Goal: Task Accomplishment & Management: Manage account settings

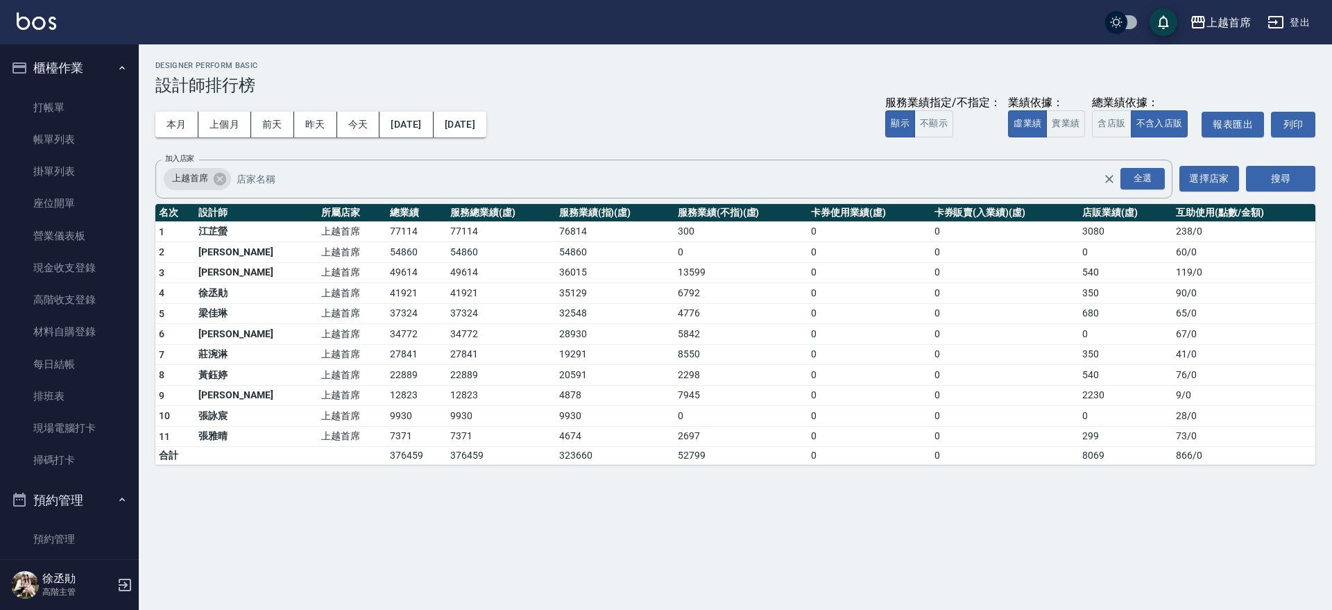
scroll to position [788, 0]
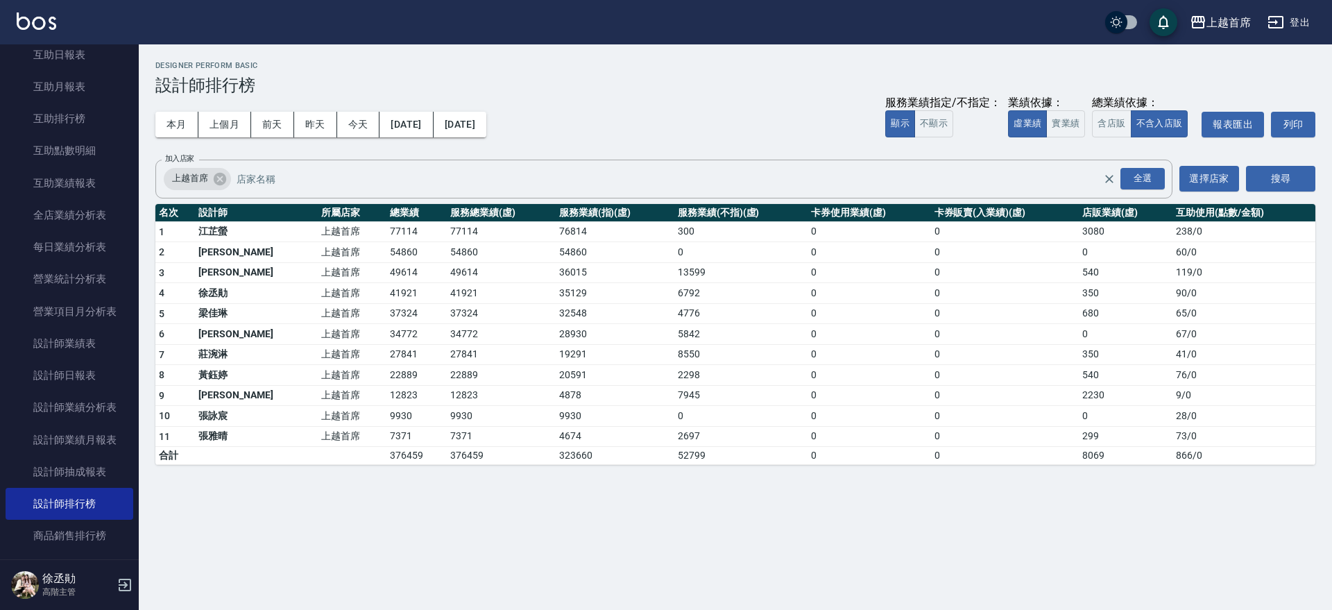
drag, startPoint x: 130, startPoint y: 309, endPoint x: 134, endPoint y: 236, distance: 73.7
click at [134, 236] on nav "櫃檯作業 打帳單 帳單列表 掛單列表 座位開單 營業儀表板 現金收支登錄 高階收支登錄 材料自購登錄 每日結帳 排班表 現場電腦打卡 掃碼打卡 預約管理 預約…" at bounding box center [69, 301] width 139 height 515
click at [67, 56] on link "互助日報表" at bounding box center [70, 55] width 128 height 32
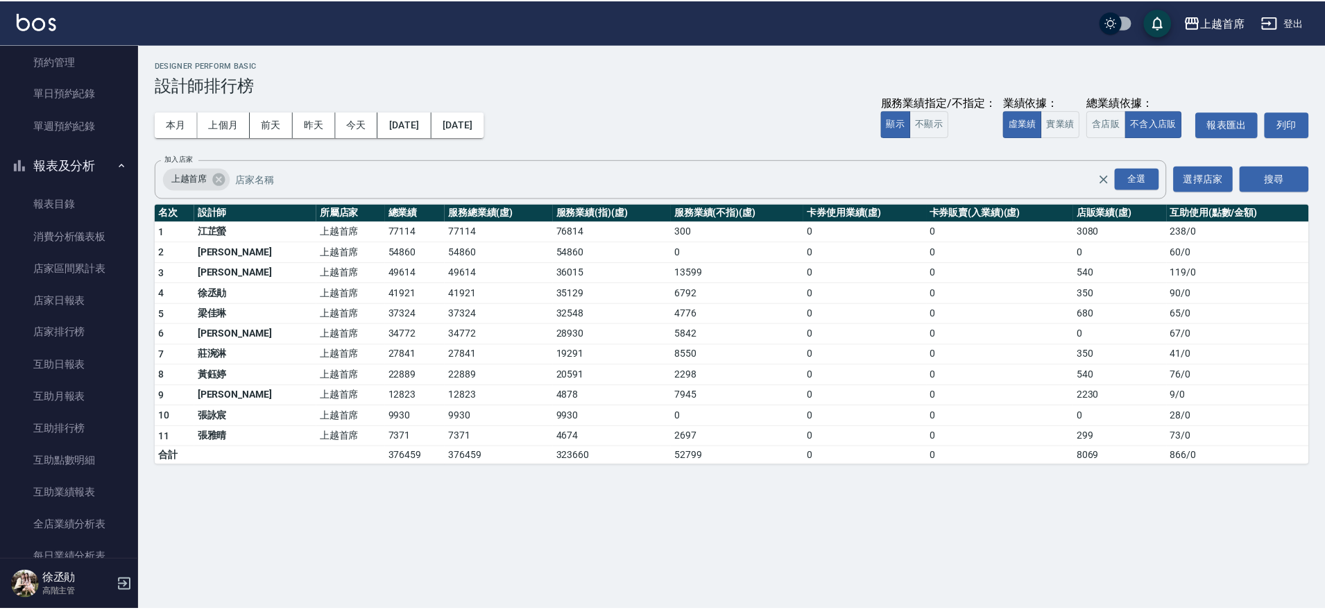
scroll to position [355, 0]
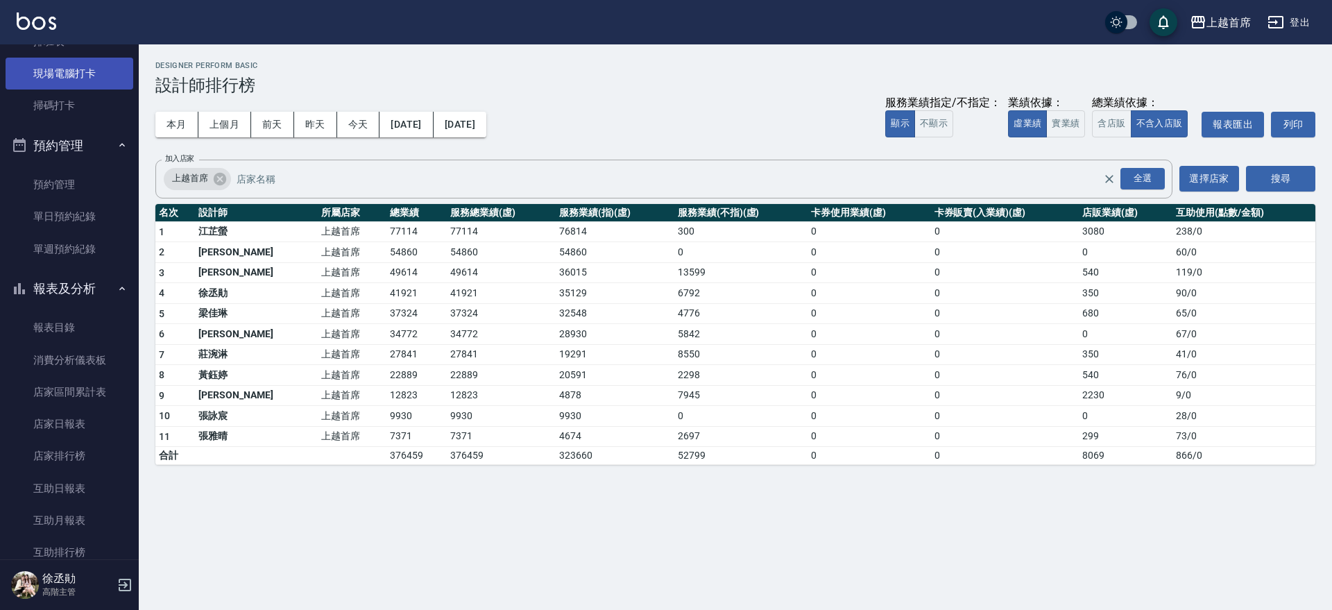
click at [93, 78] on link "現場電腦打卡" at bounding box center [70, 74] width 128 height 32
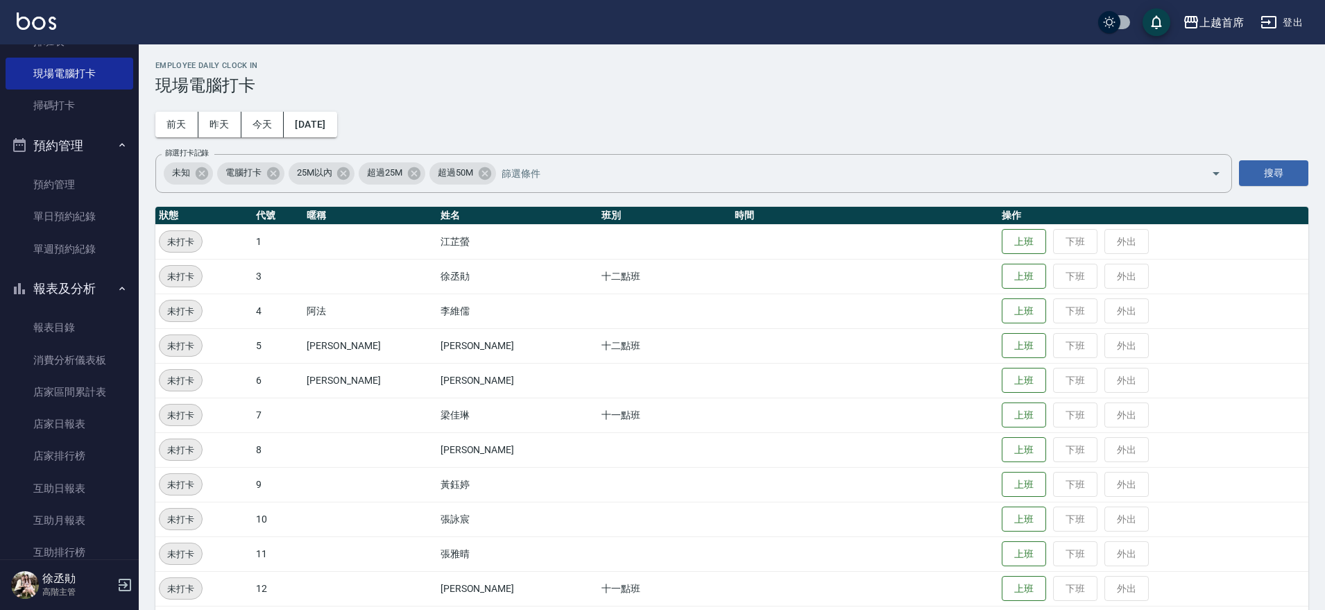
scroll to position [395, 0]
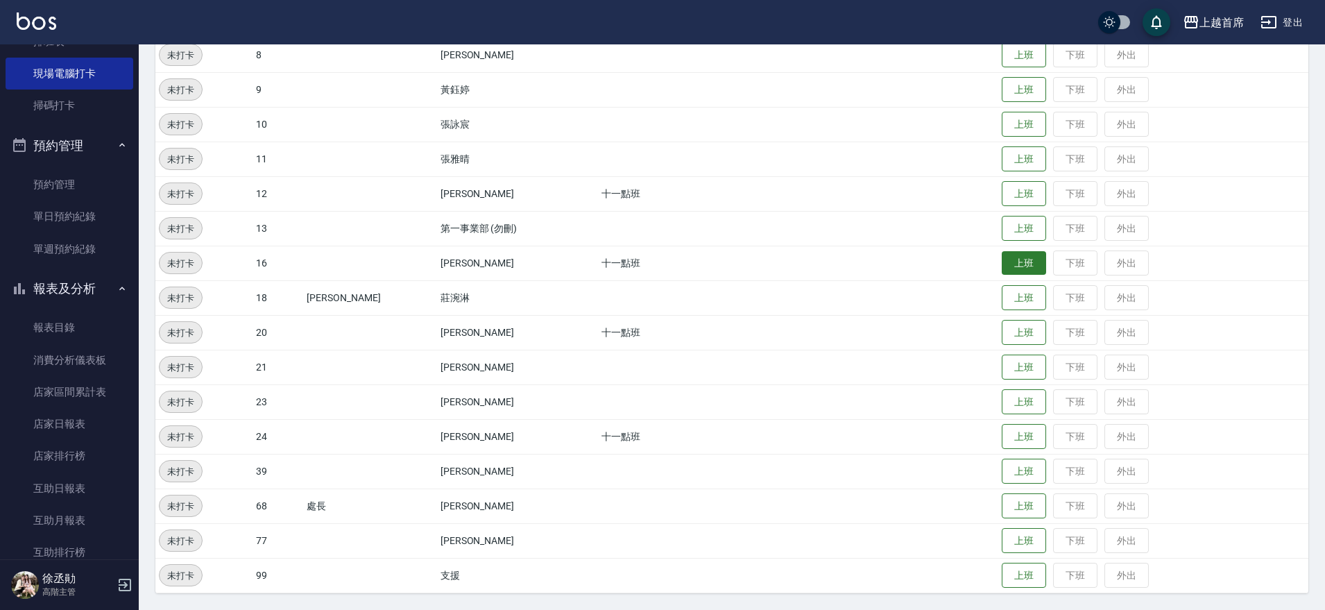
click at [1005, 269] on button "上班" at bounding box center [1024, 263] width 44 height 24
click at [1003, 432] on button "上班" at bounding box center [1024, 437] width 44 height 24
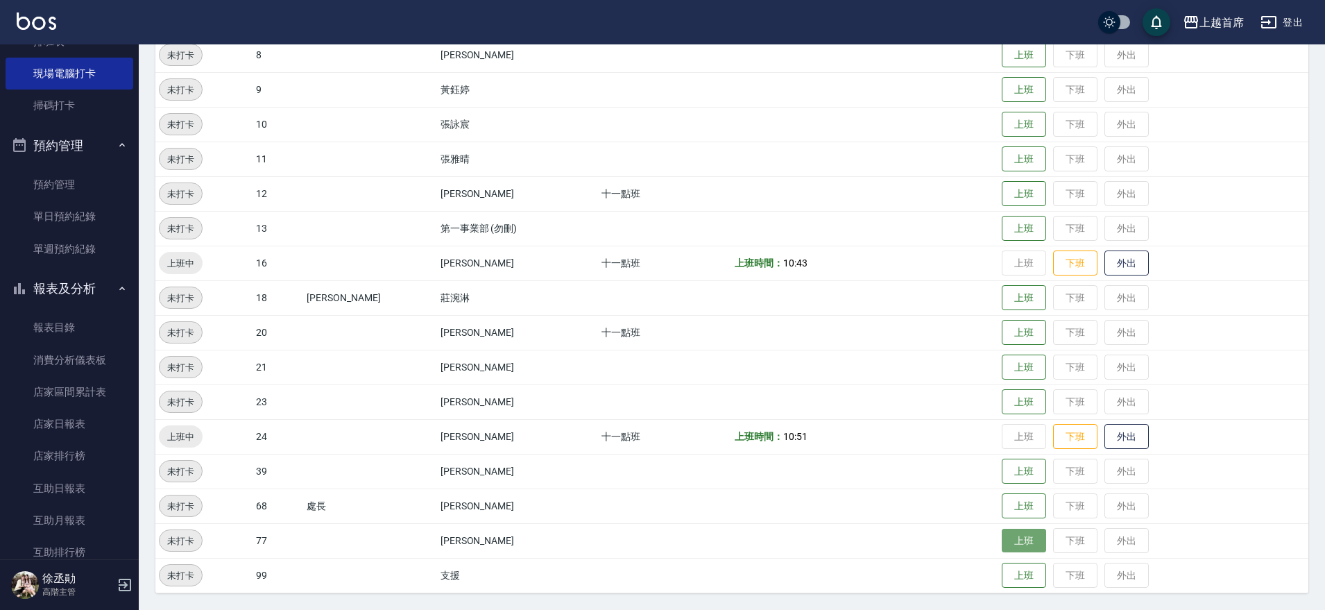
click at [1025, 540] on button "上班" at bounding box center [1024, 541] width 44 height 24
click at [1016, 296] on button "上班" at bounding box center [1024, 298] width 44 height 24
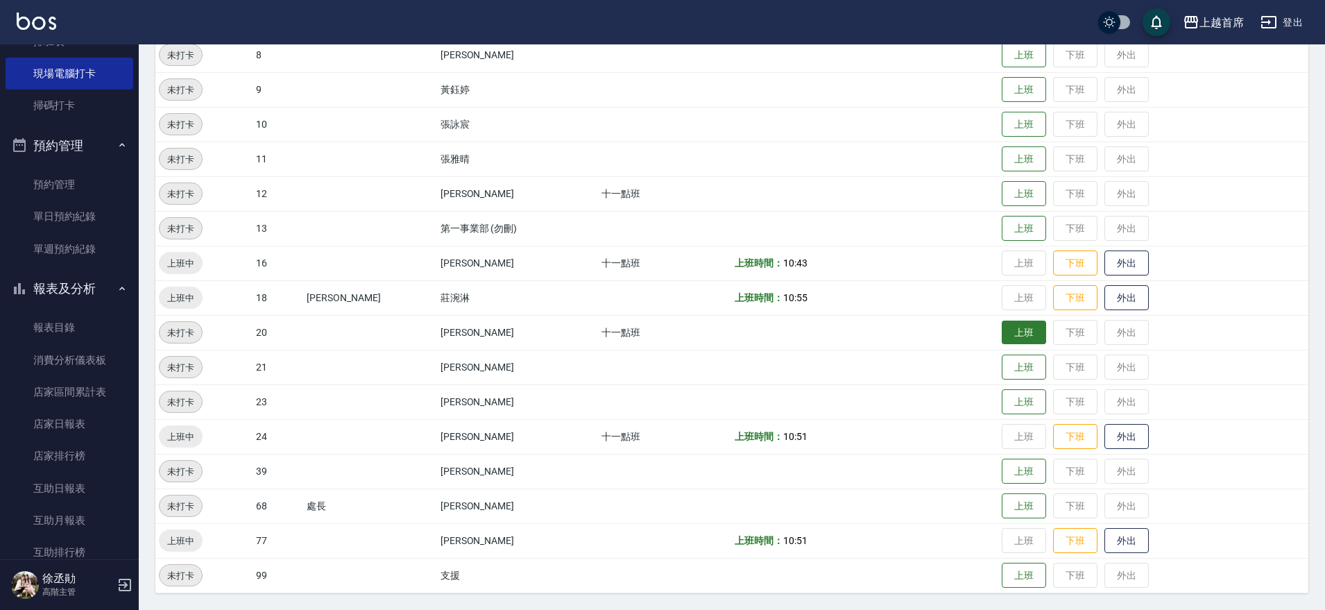
click at [1002, 332] on button "上班" at bounding box center [1024, 333] width 44 height 24
click at [1033, 200] on button "上班" at bounding box center [1024, 194] width 44 height 24
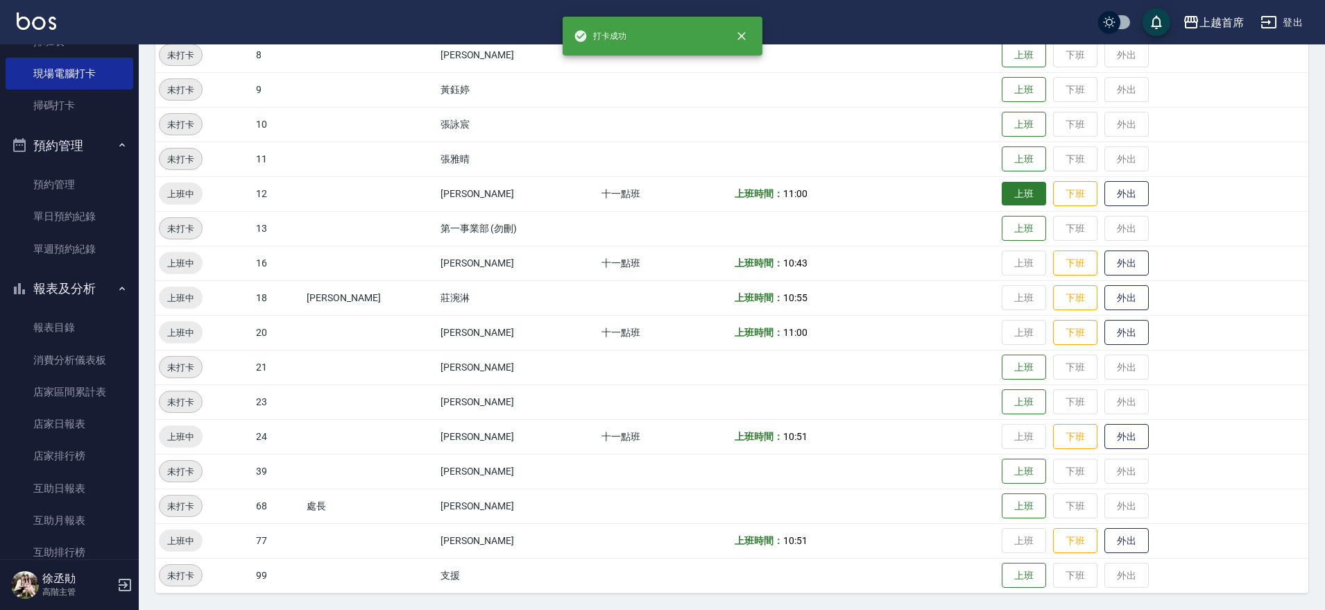
click at [1033, 200] on td "上班 下班 外出" at bounding box center [1153, 193] width 310 height 35
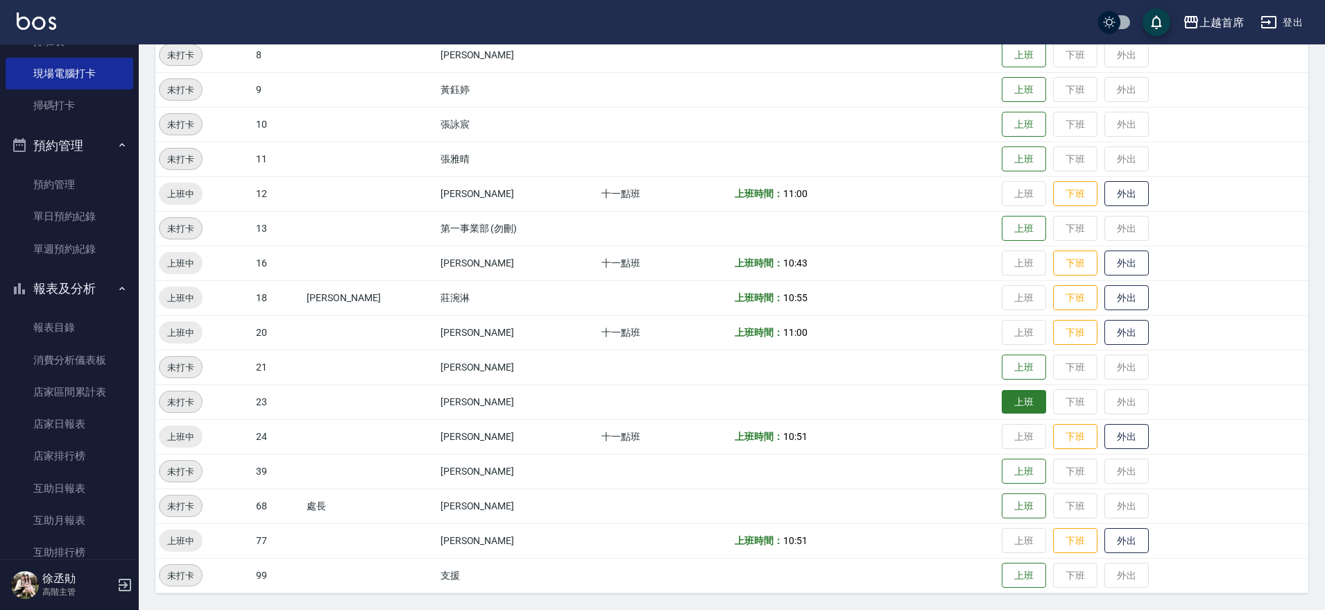
click at [1016, 402] on button "上班" at bounding box center [1024, 402] width 44 height 24
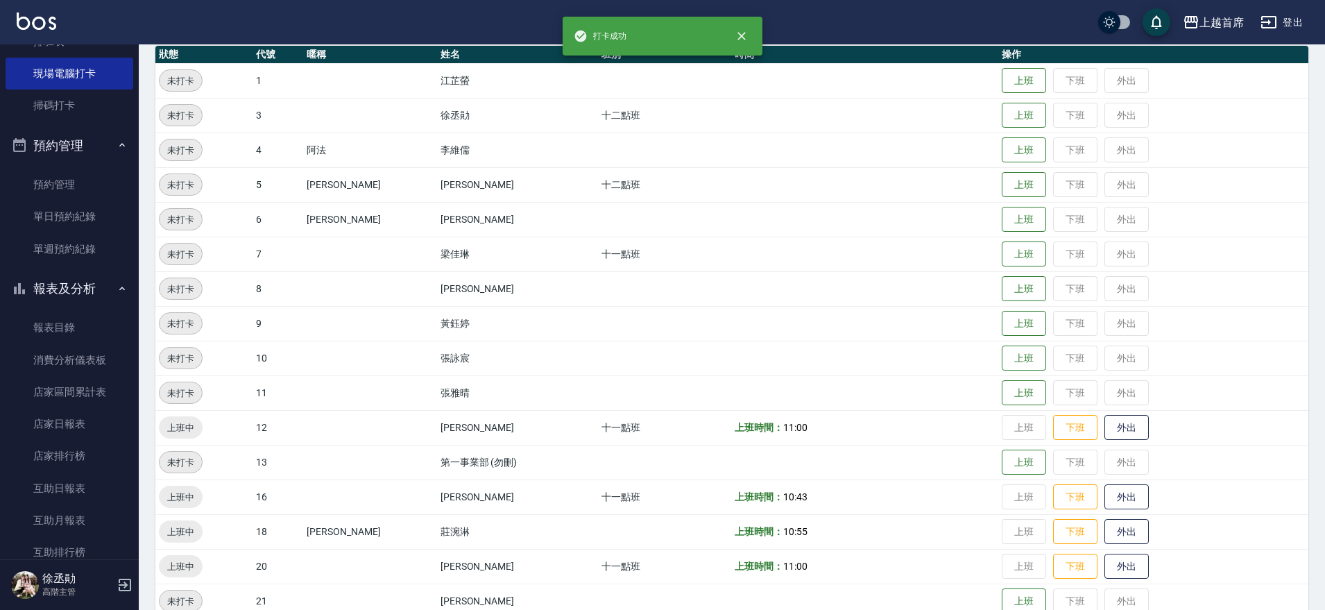
scroll to position [135, 0]
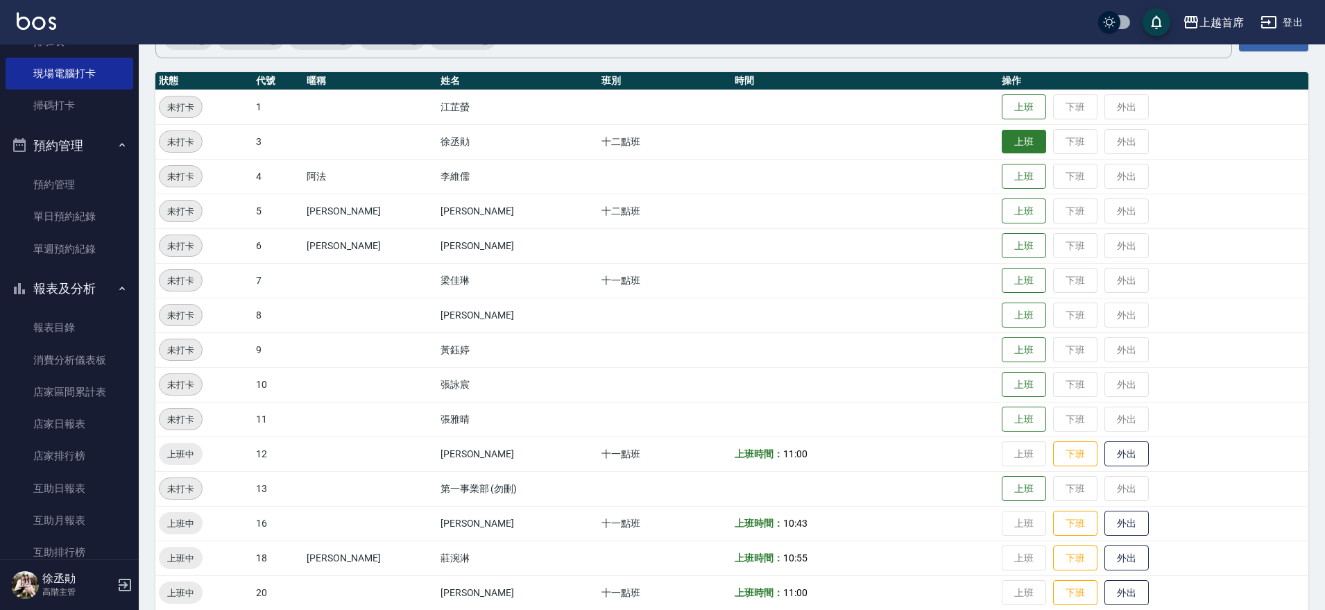
click at [1005, 146] on button "上班" at bounding box center [1024, 142] width 44 height 24
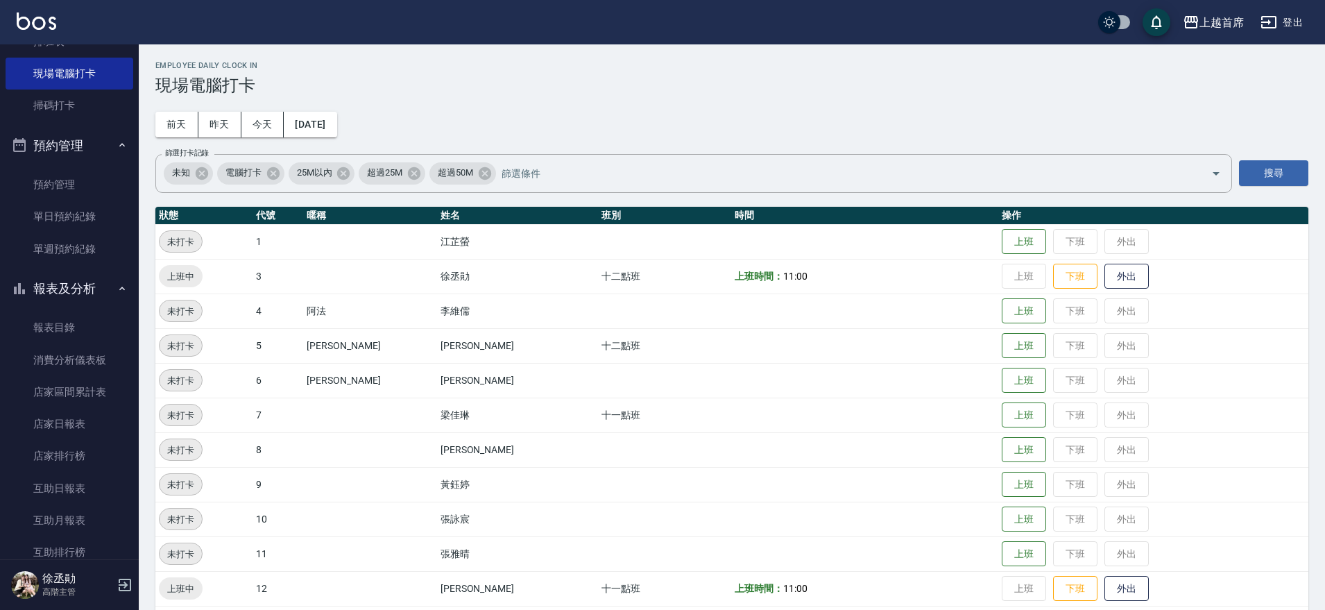
scroll to position [87, 0]
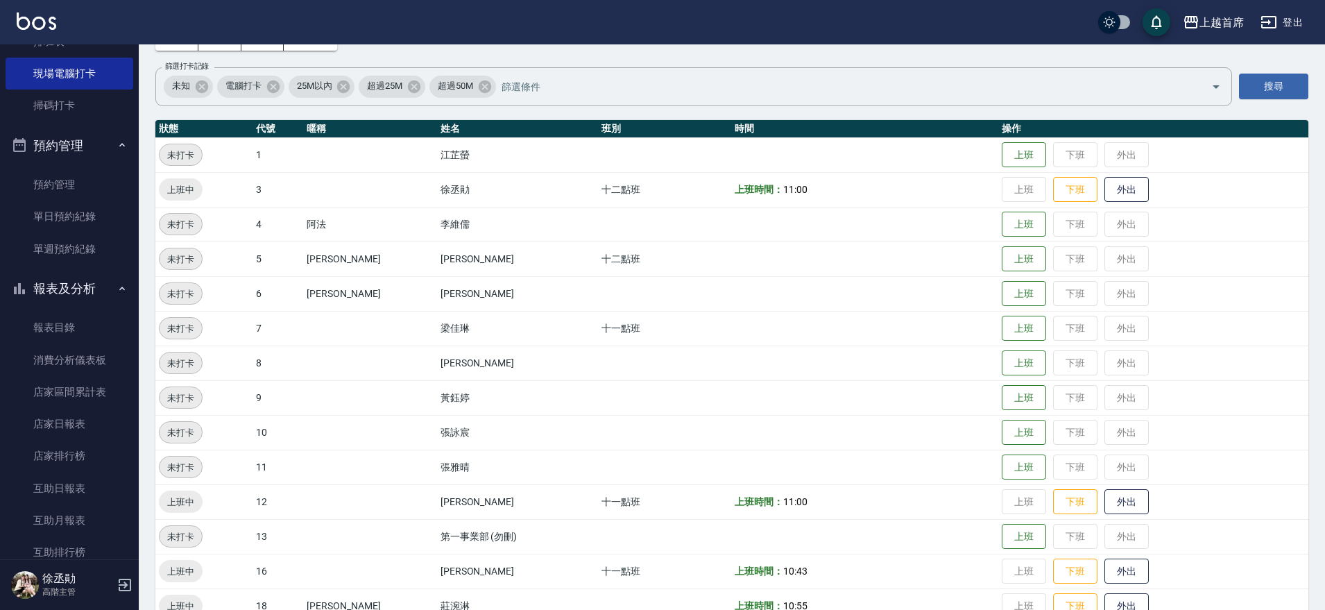
click at [1007, 189] on td "上班 下班 外出" at bounding box center [1153, 189] width 310 height 35
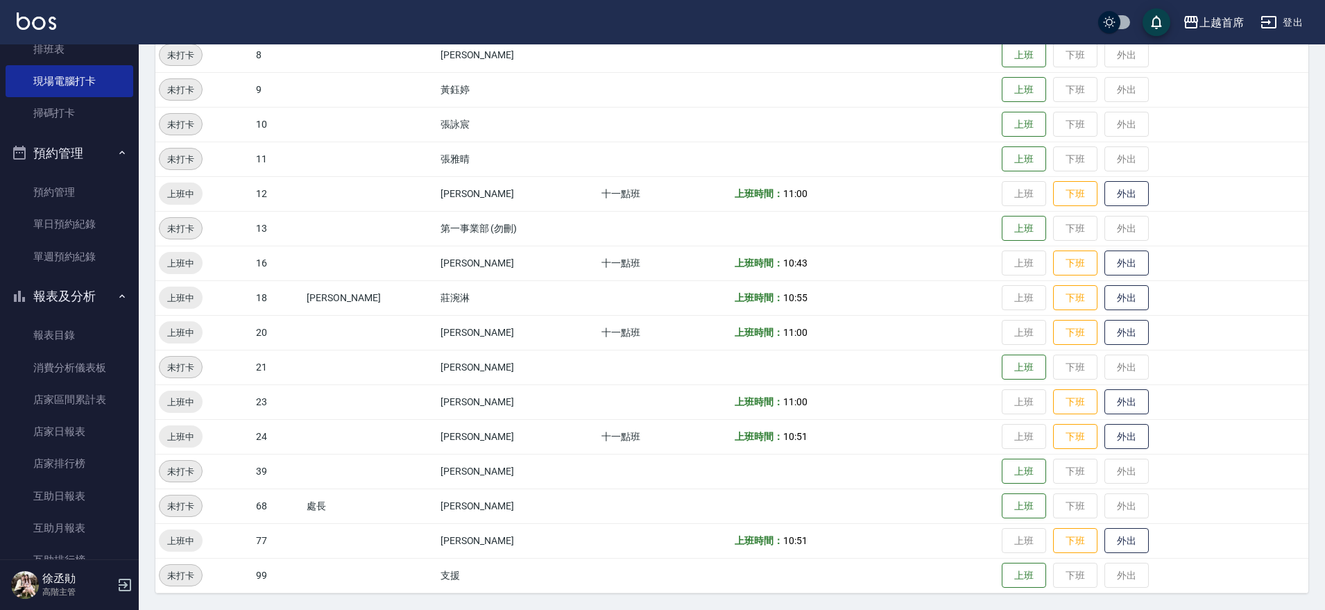
scroll to position [0, 0]
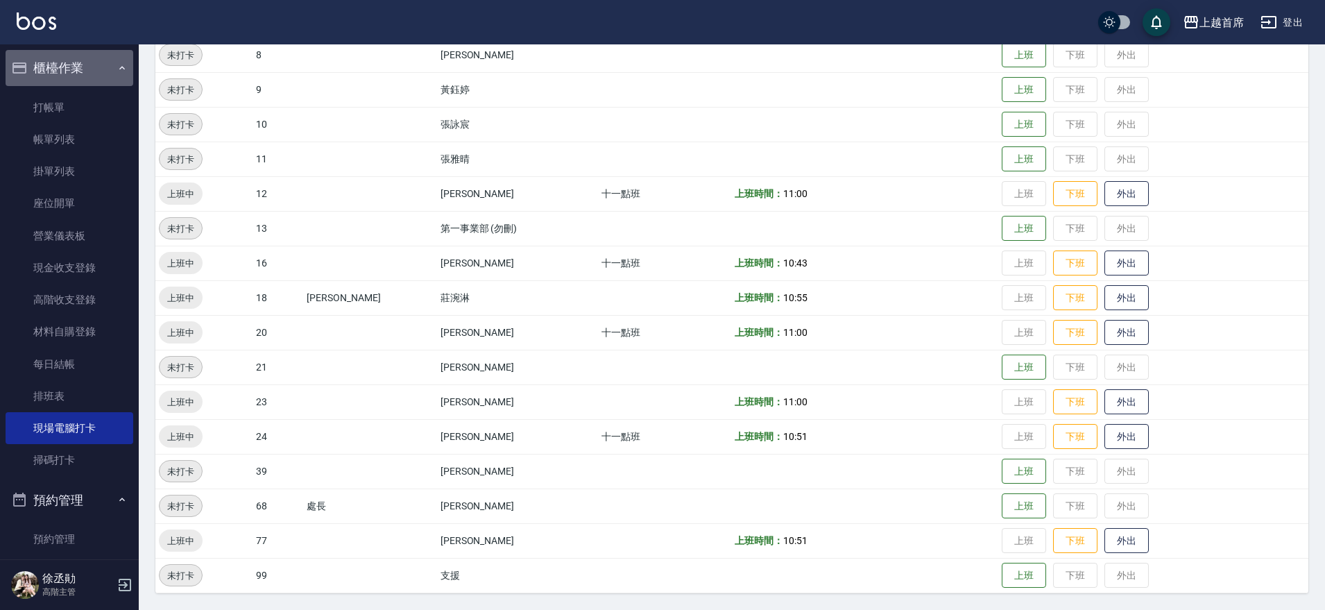
click at [82, 69] on button "櫃檯作業" at bounding box center [70, 68] width 128 height 36
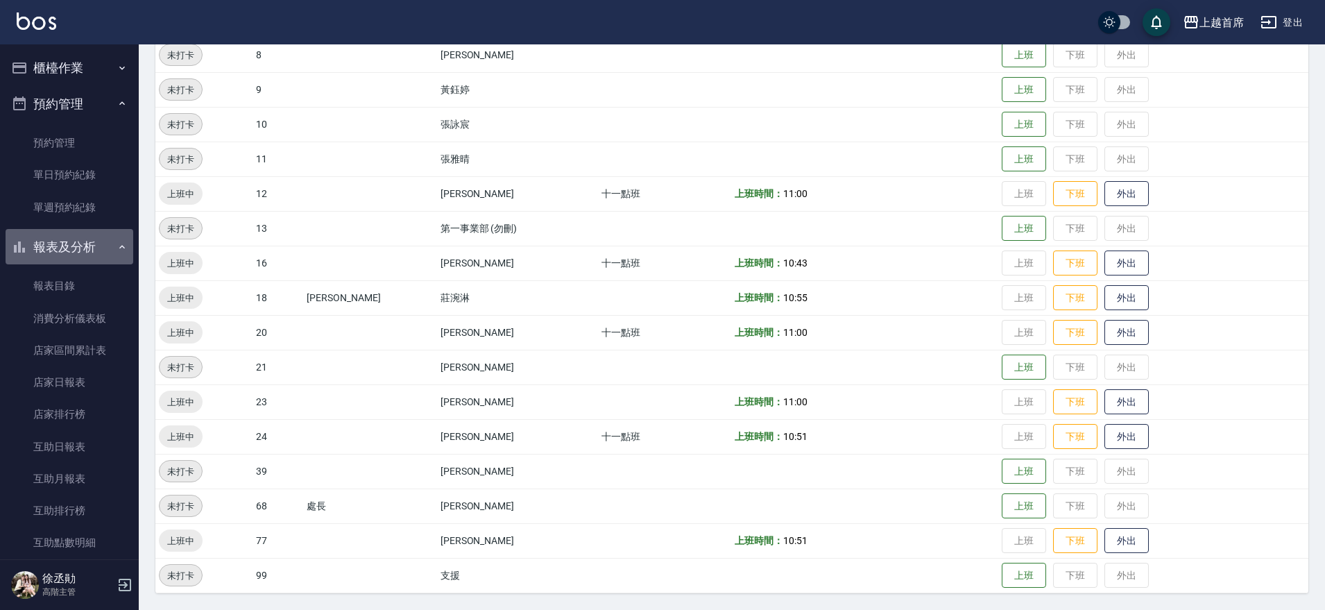
click at [83, 235] on button "報表及分析" at bounding box center [70, 247] width 128 height 36
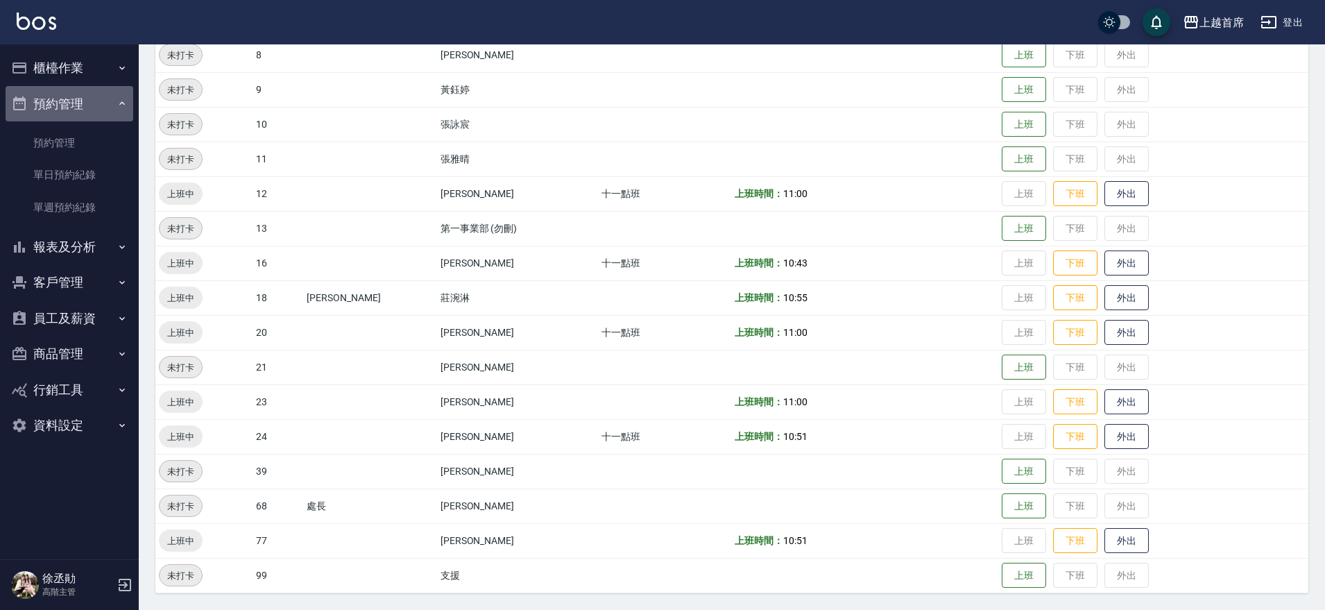
click at [92, 104] on button "預約管理" at bounding box center [70, 104] width 128 height 36
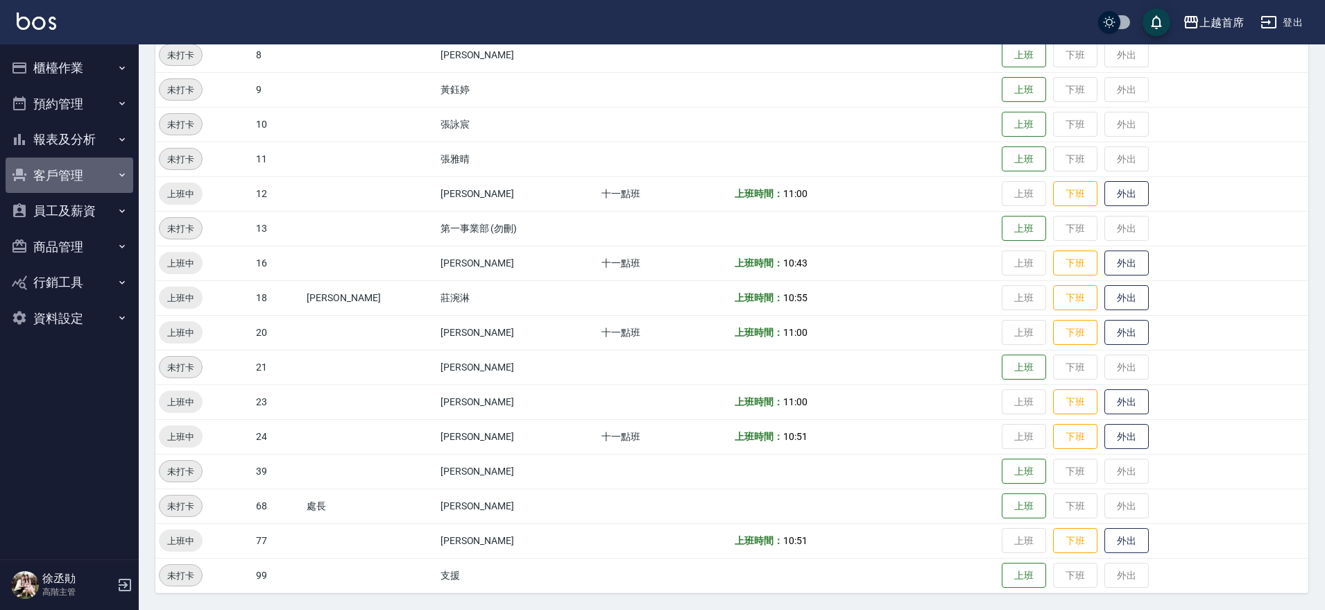
click at [103, 172] on button "客戶管理" at bounding box center [70, 175] width 128 height 36
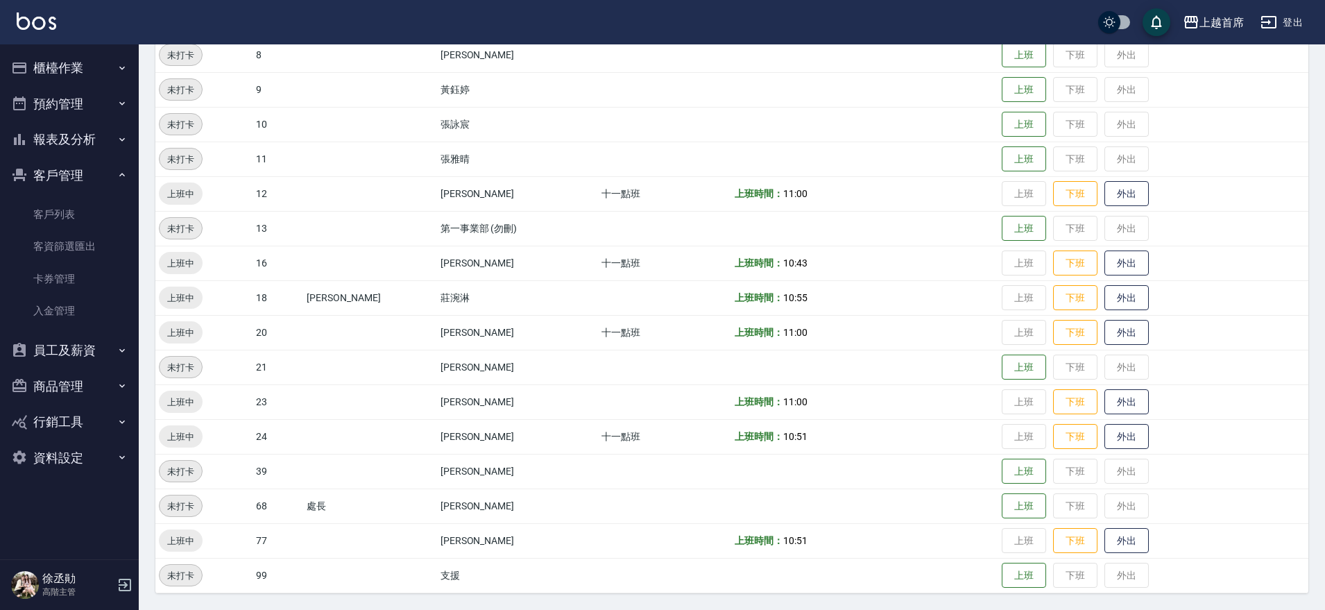
click at [103, 172] on button "客戶管理" at bounding box center [70, 175] width 128 height 36
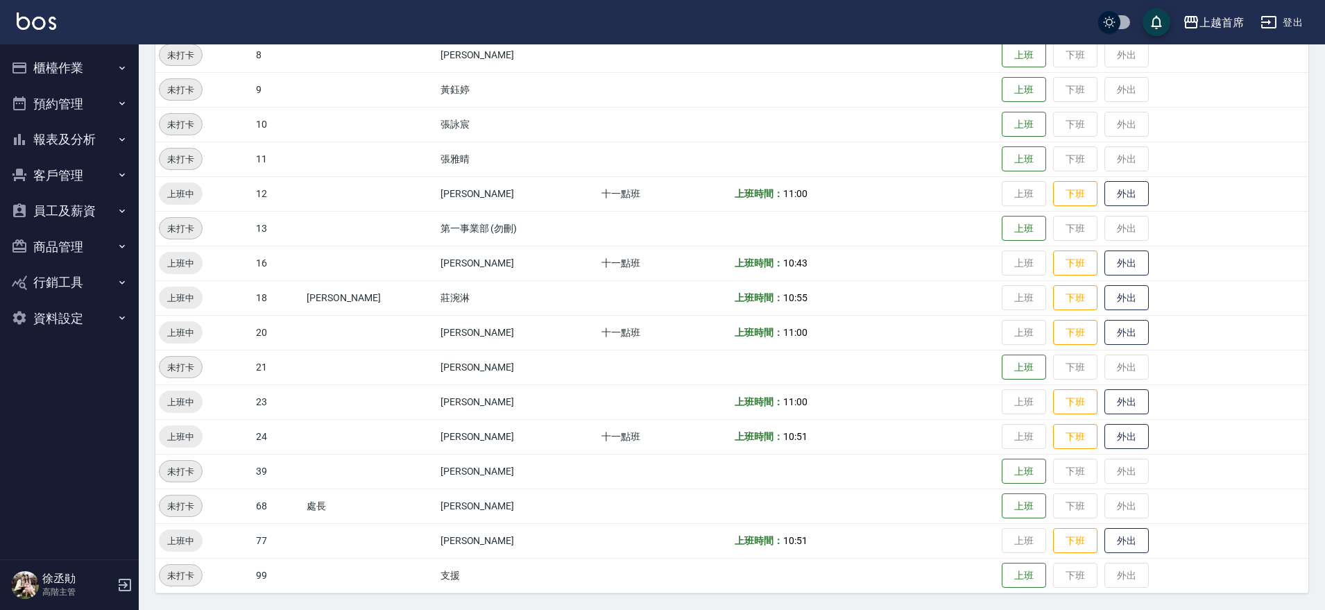
click at [90, 205] on button "員工及薪資" at bounding box center [70, 211] width 128 height 36
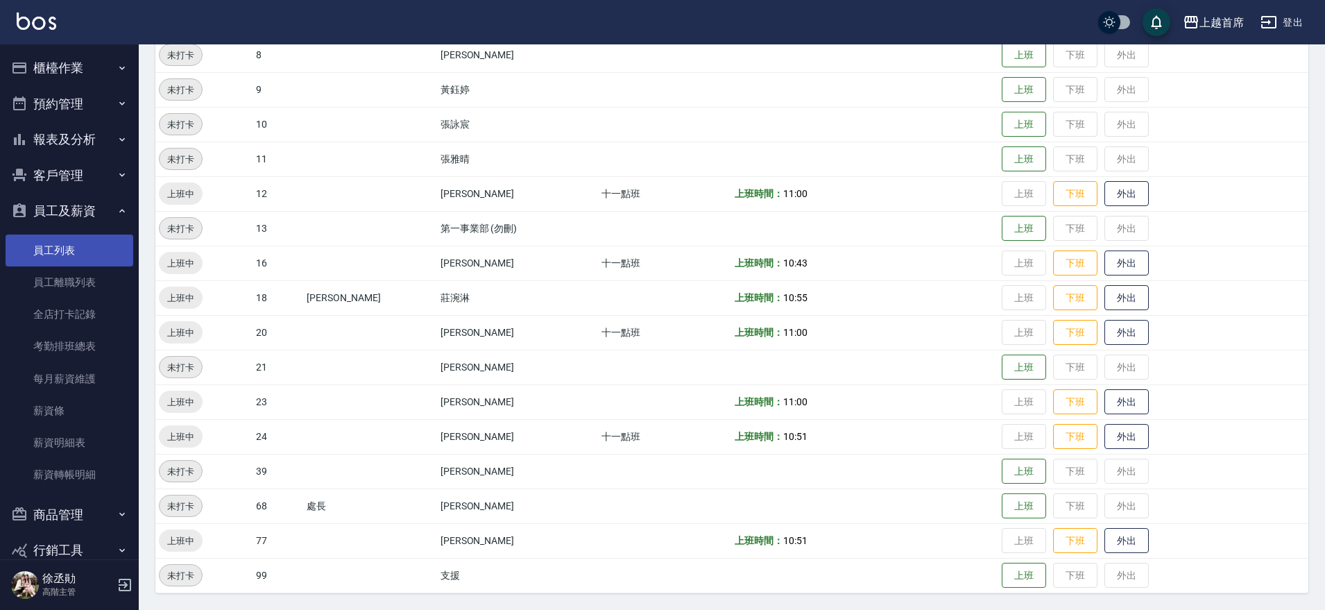
click at [80, 247] on link "員工列表" at bounding box center [70, 251] width 128 height 32
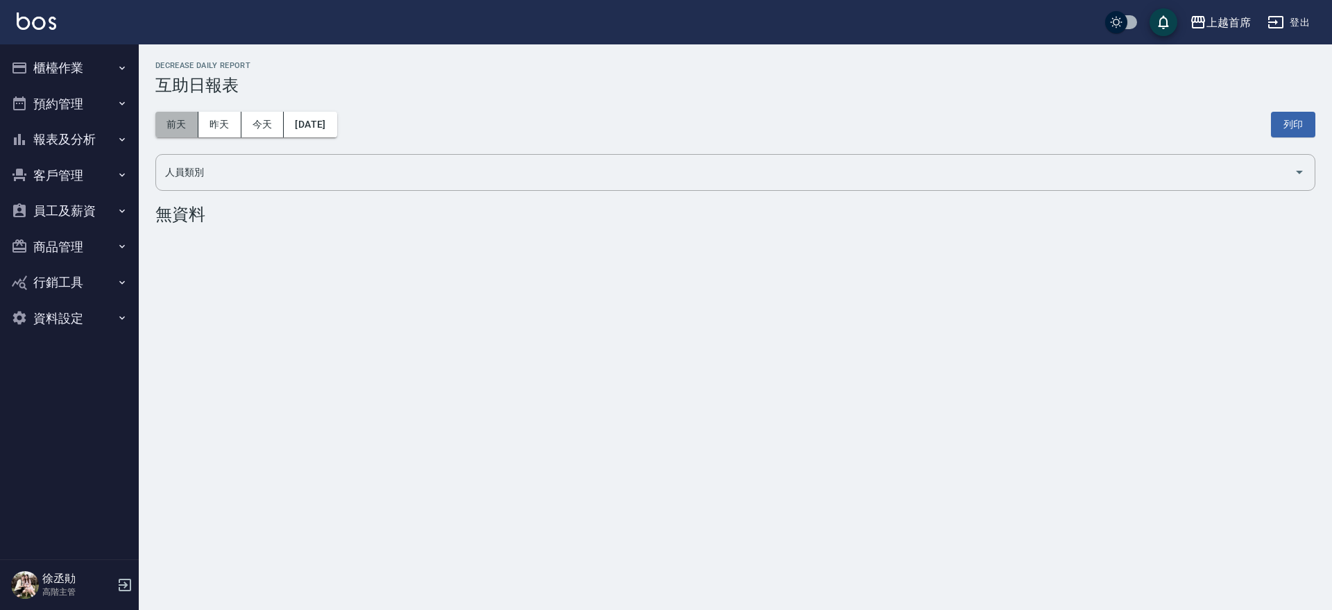
click at [189, 117] on button "前天" at bounding box center [176, 125] width 43 height 26
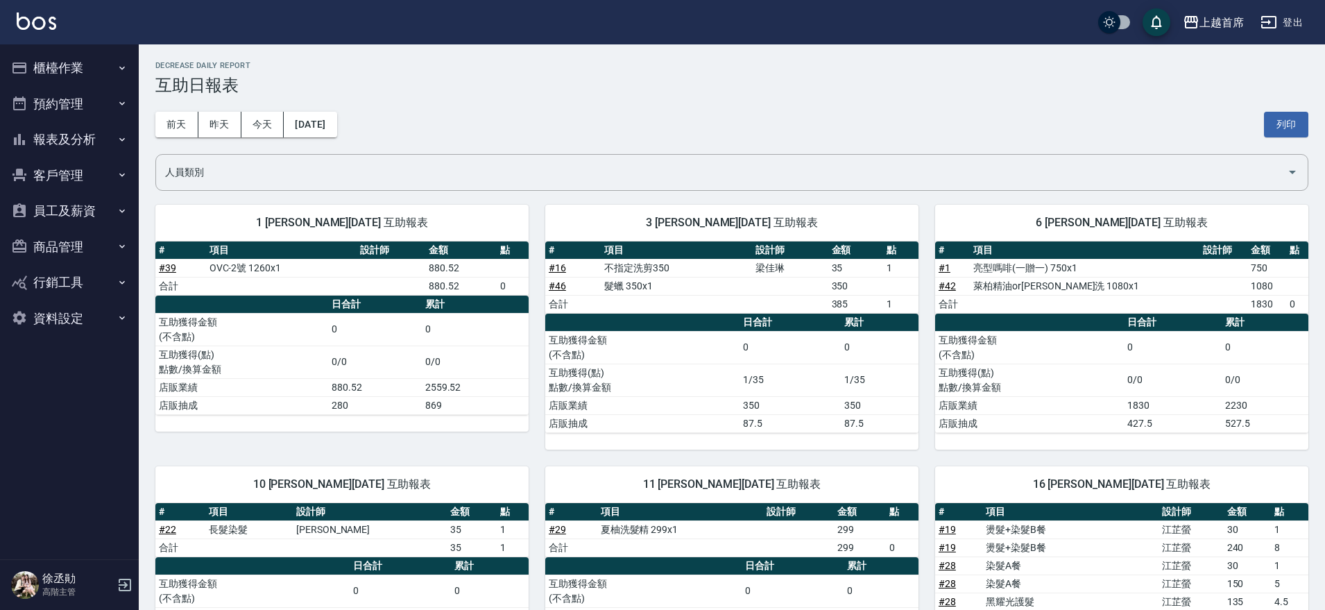
click at [228, 110] on div "前天 昨天 今天 2025/08/09 列印" at bounding box center [731, 124] width 1153 height 59
click at [221, 120] on button "昨天" at bounding box center [219, 125] width 43 height 26
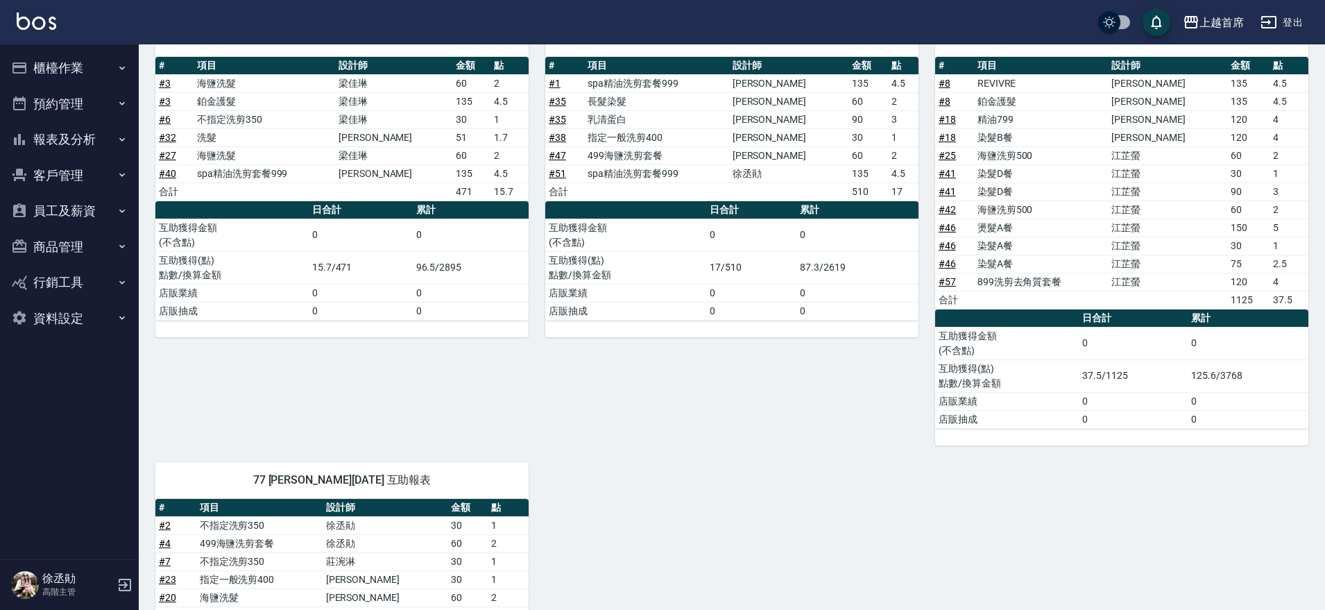
scroll to position [642, 0]
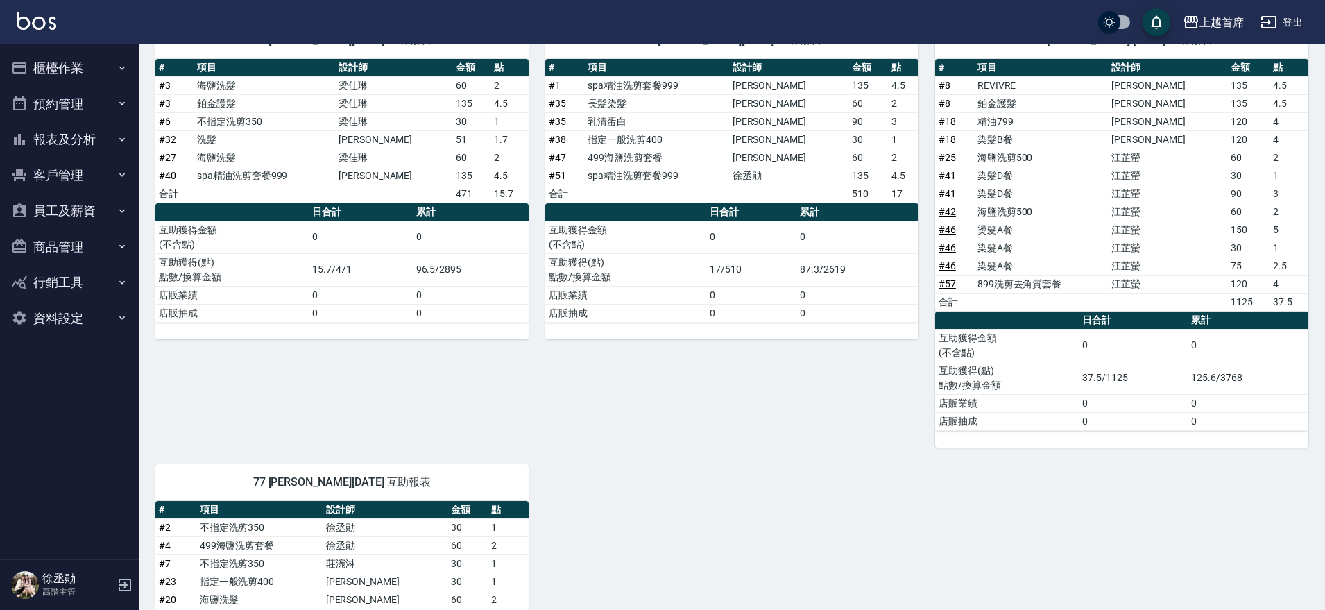
click at [88, 129] on button "報表及分析" at bounding box center [70, 139] width 128 height 36
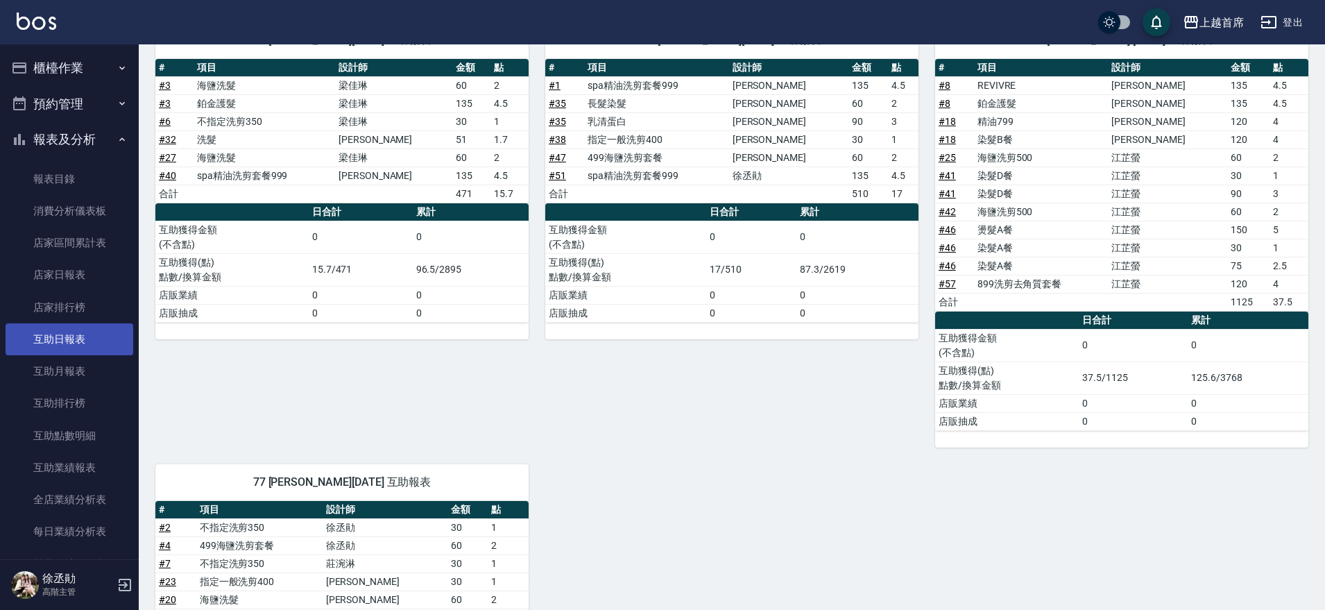
scroll to position [260, 0]
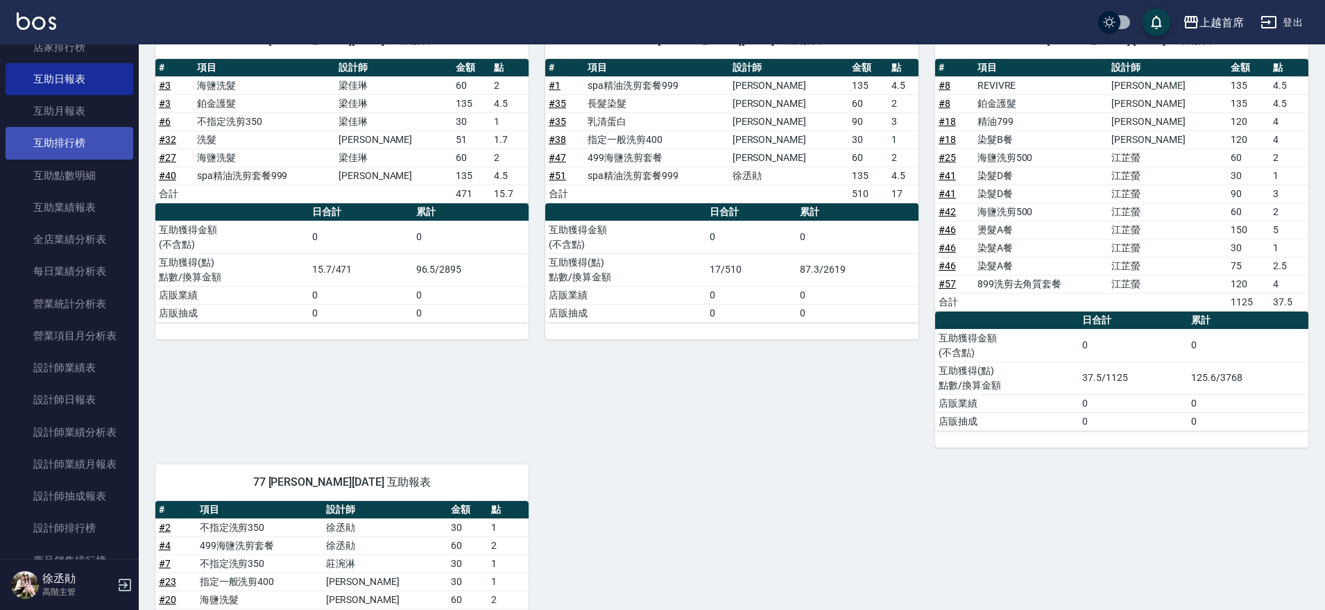
click at [92, 152] on link "互助排行榜" at bounding box center [70, 143] width 128 height 32
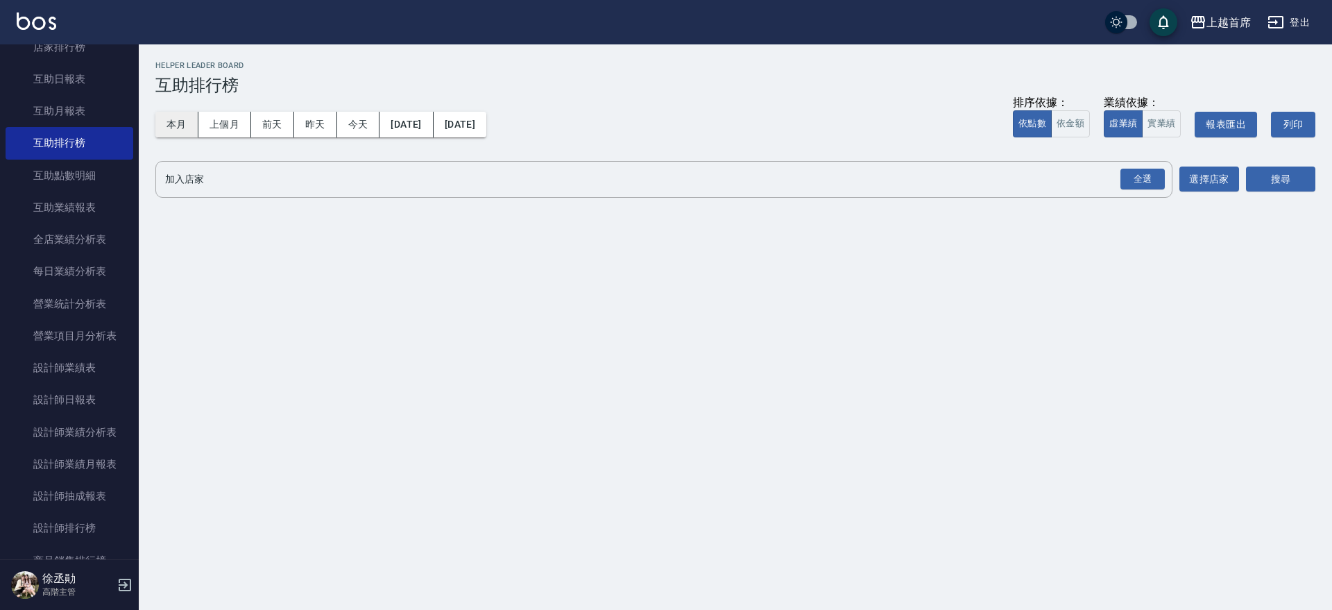
click at [183, 117] on button "本月" at bounding box center [176, 125] width 43 height 26
click at [1140, 180] on div "全選" at bounding box center [1143, 180] width 44 height 22
click at [1278, 187] on button "搜尋" at bounding box center [1280, 180] width 69 height 26
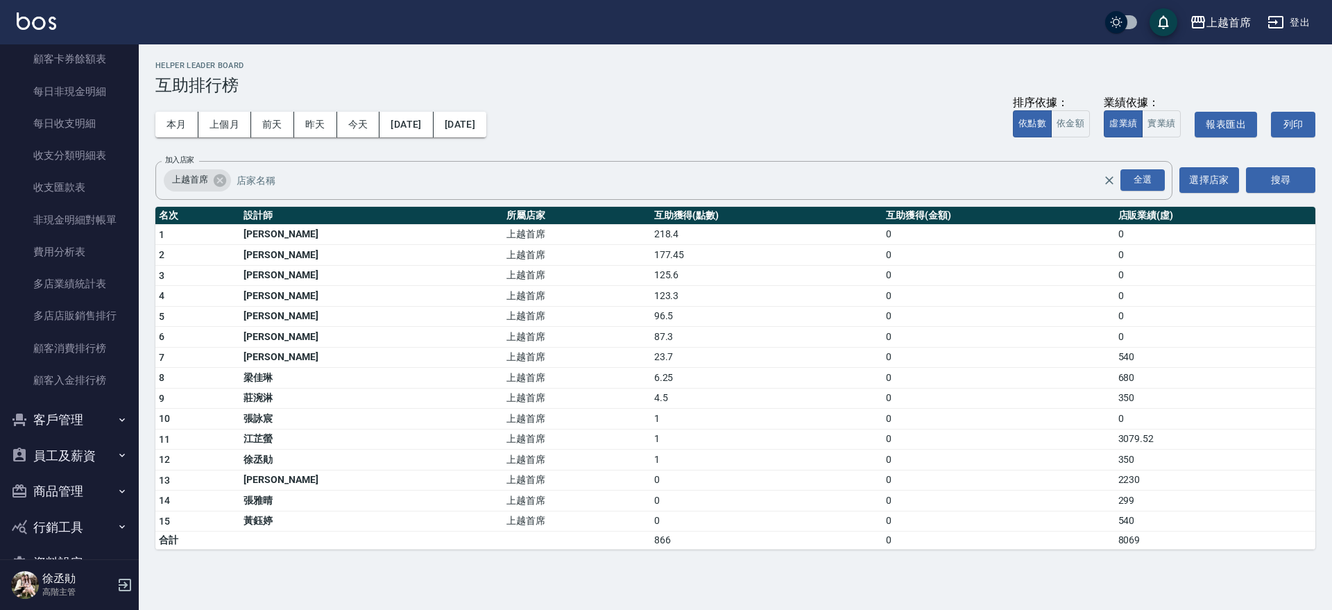
scroll to position [1152, 0]
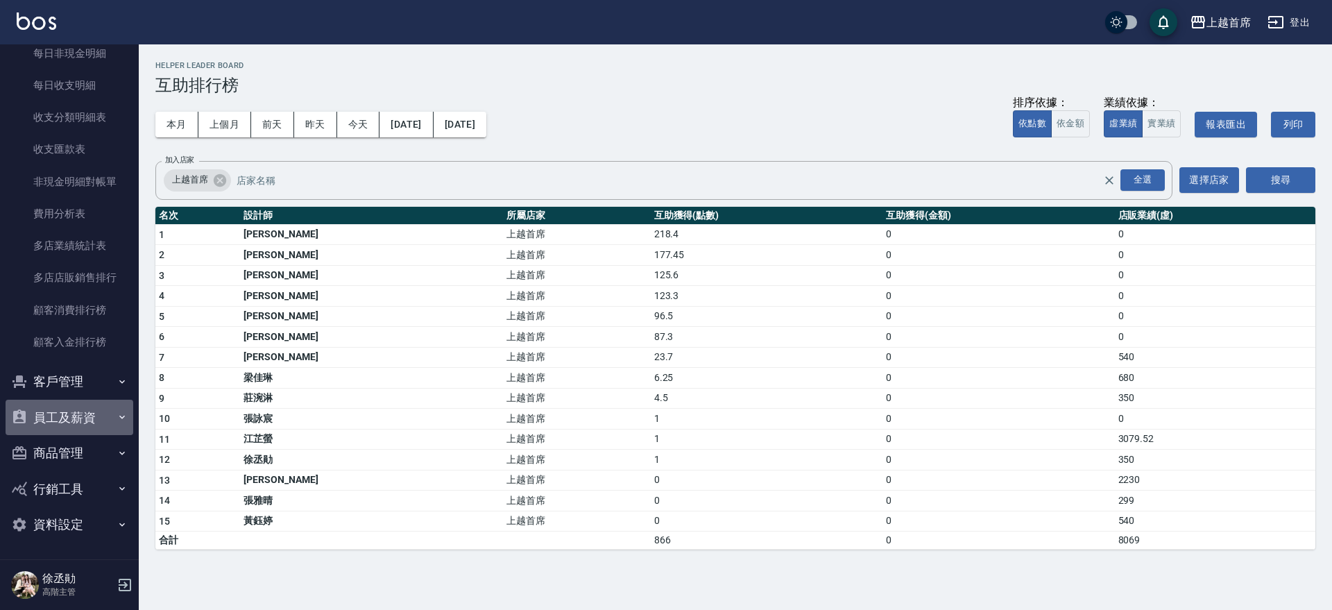
click at [99, 407] on button "員工及薪資" at bounding box center [70, 418] width 128 height 36
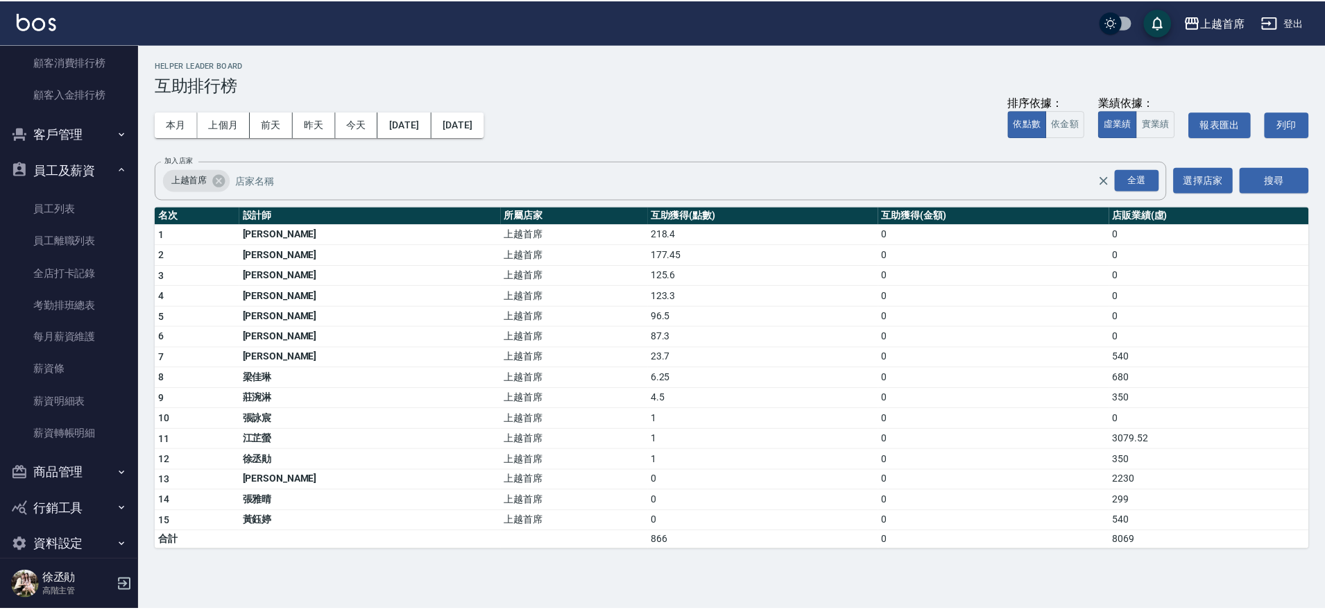
scroll to position [1420, 0]
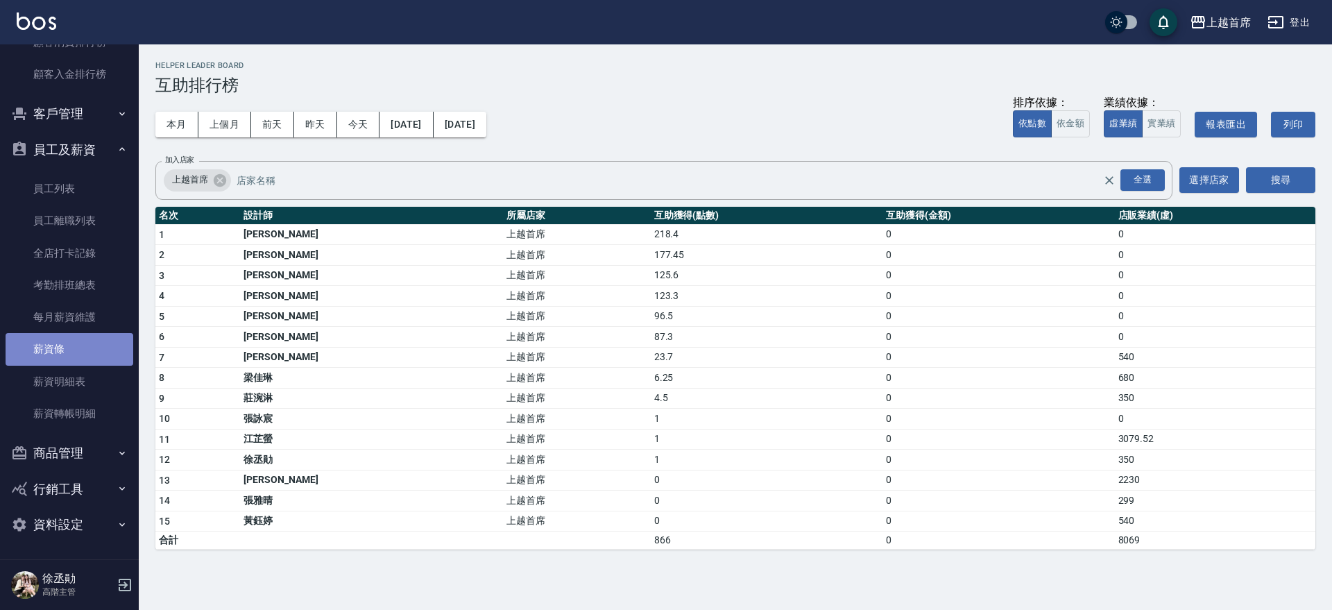
click at [76, 345] on link "薪資條" at bounding box center [70, 349] width 128 height 32
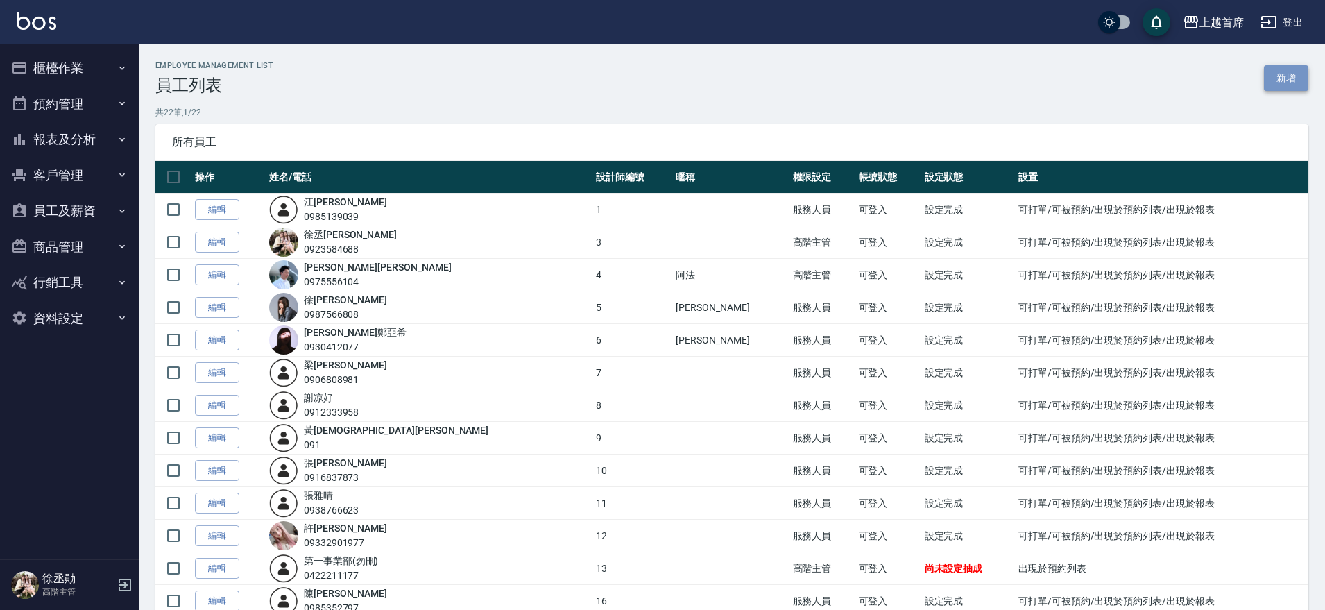
click at [1290, 76] on link "新增" at bounding box center [1286, 78] width 44 height 26
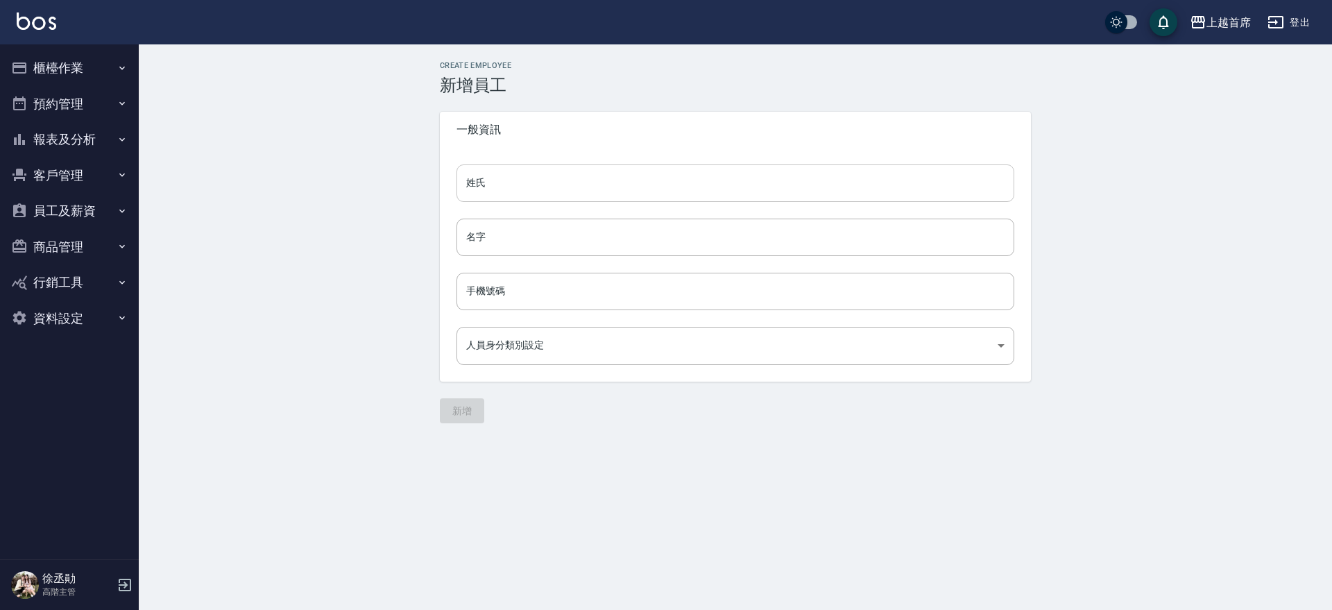
click at [715, 191] on input "姓氏" at bounding box center [736, 182] width 558 height 37
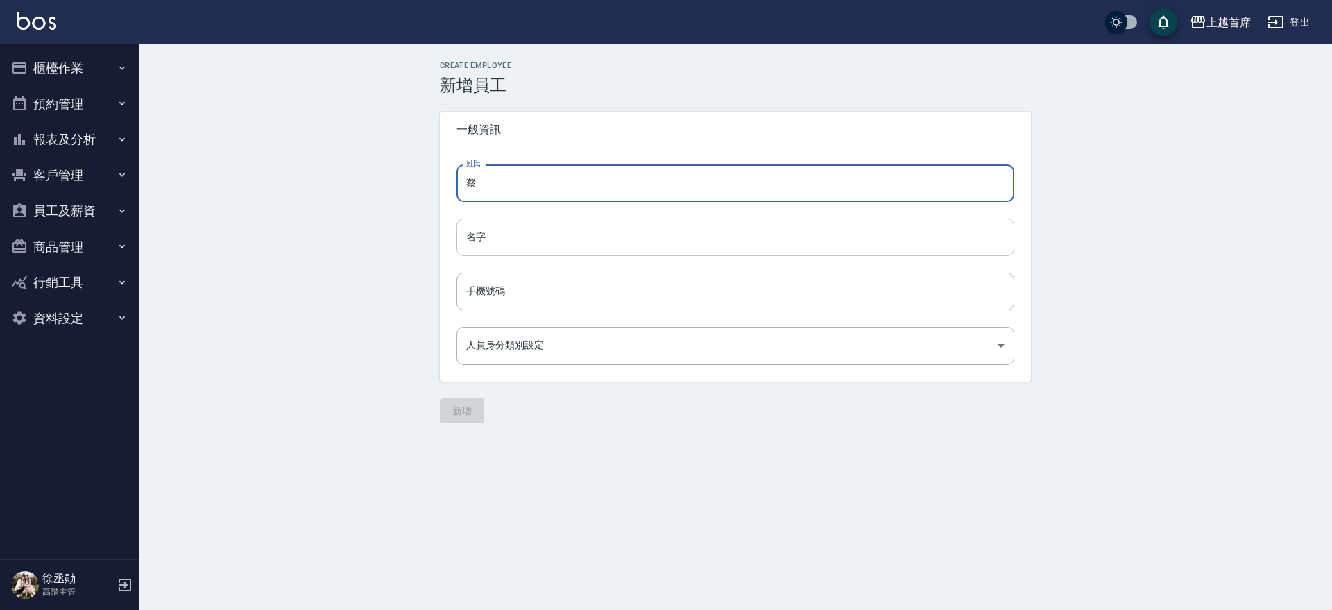
type input "蔡"
click at [723, 239] on input "名字" at bounding box center [736, 237] width 558 height 37
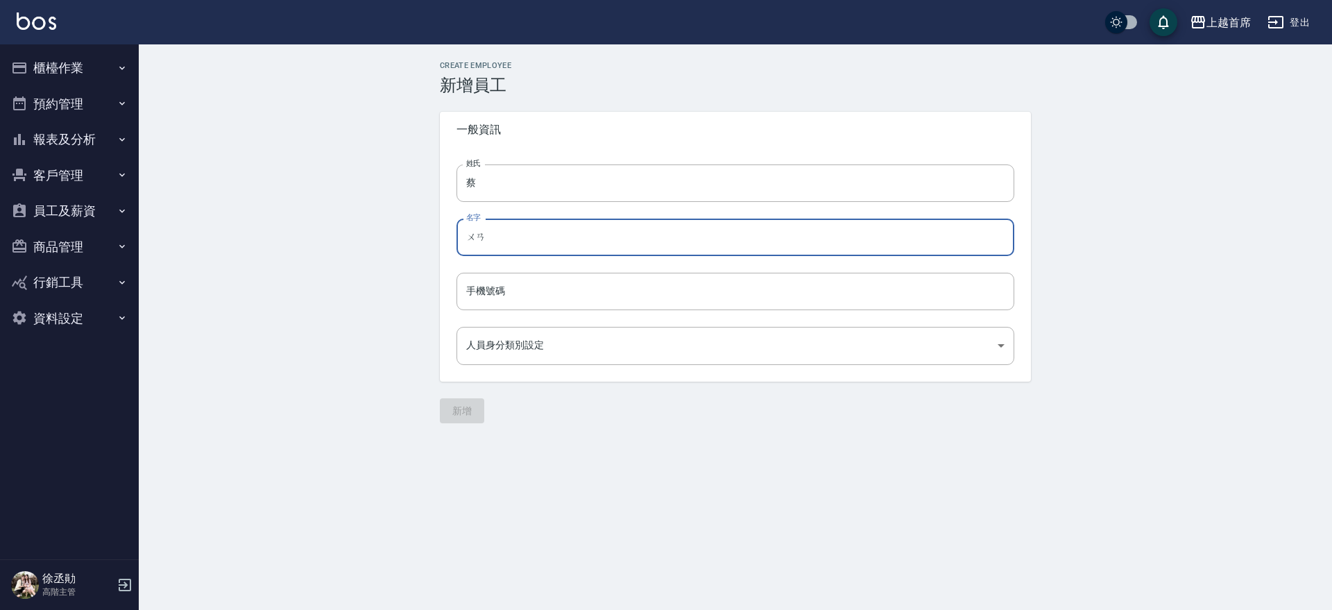
type input "婉"
type input "灣"
type input "宛孜"
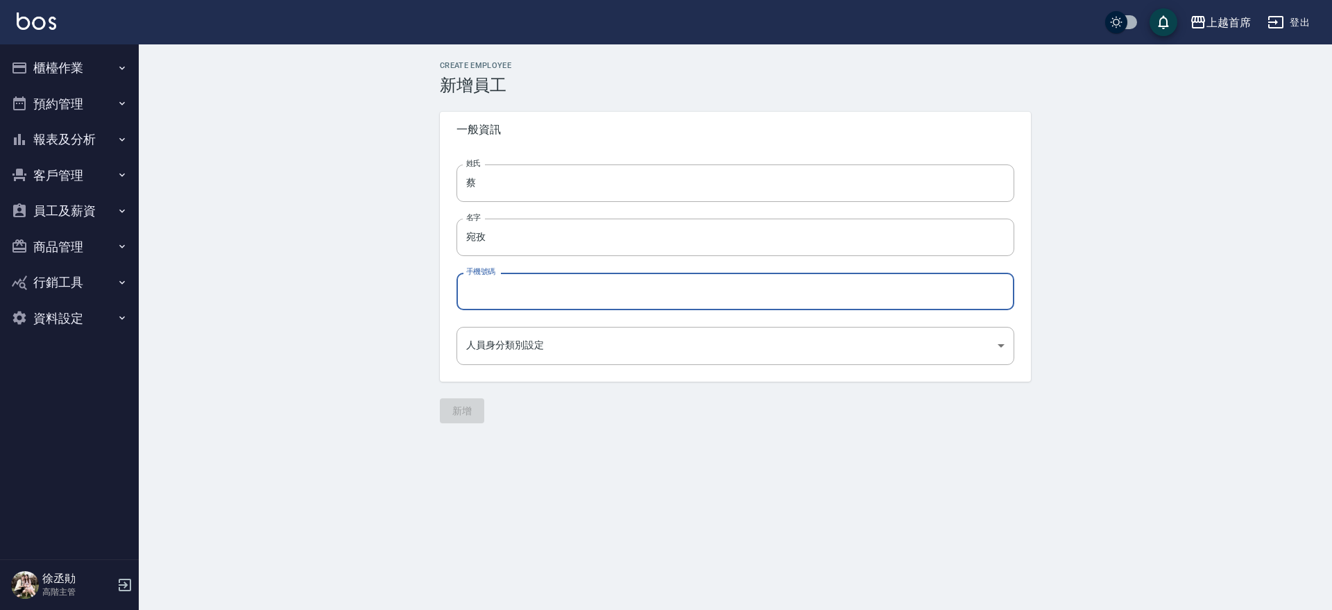
click at [791, 284] on input "手機號碼" at bounding box center [736, 291] width 558 height 37
type input "9"
type input "0920377432"
click at [676, 356] on body "上越首席 登出 櫃檯作業 打帳單 帳單列表 掛單列表 座位開單 營業儀表板 現金收支登錄 高階收支登錄 材料自購登錄 每日結帳 排班表 現場電腦打卡 掃碼打卡…" at bounding box center [666, 305] width 1332 height 610
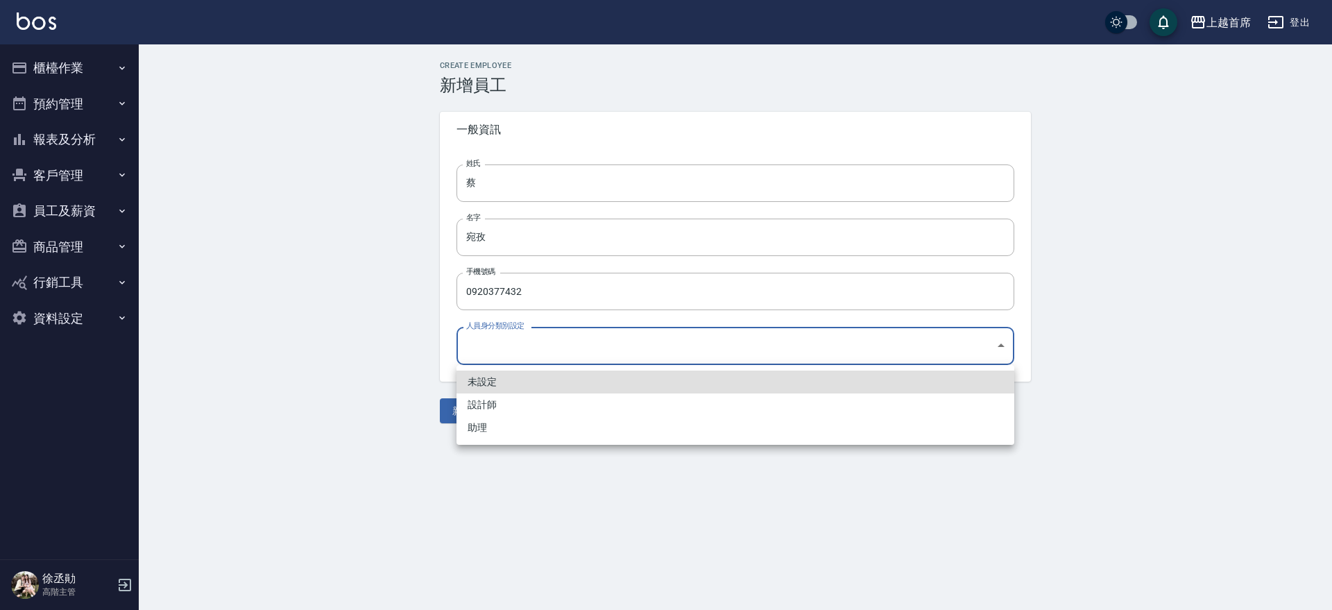
click at [668, 426] on li "助理" at bounding box center [736, 427] width 558 height 23
type input "768ddca8-989e-49f6-8c79-cf749c1dc7e7"
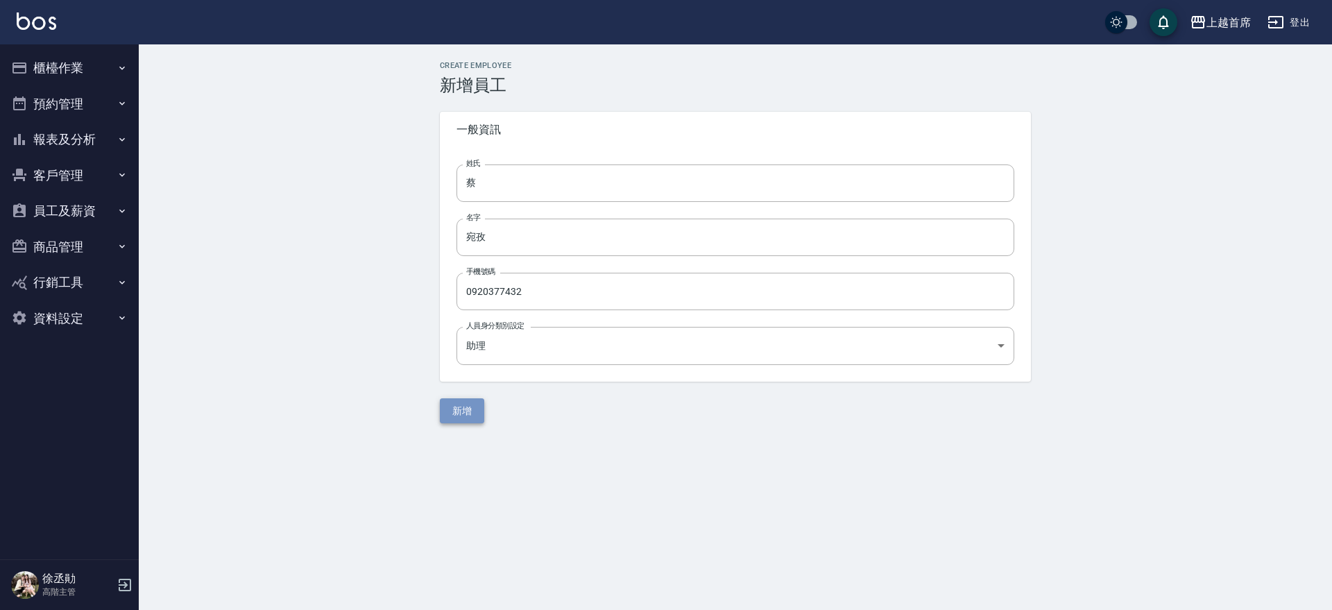
click at [468, 409] on button "新增" at bounding box center [462, 411] width 44 height 26
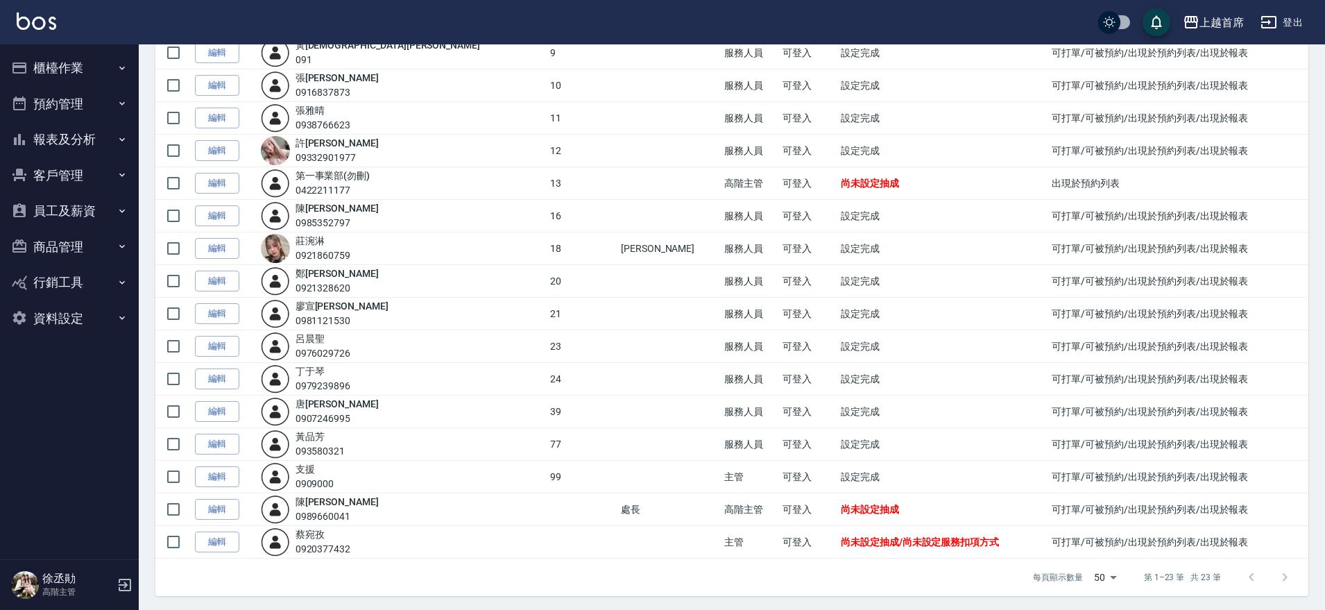
scroll to position [388, 0]
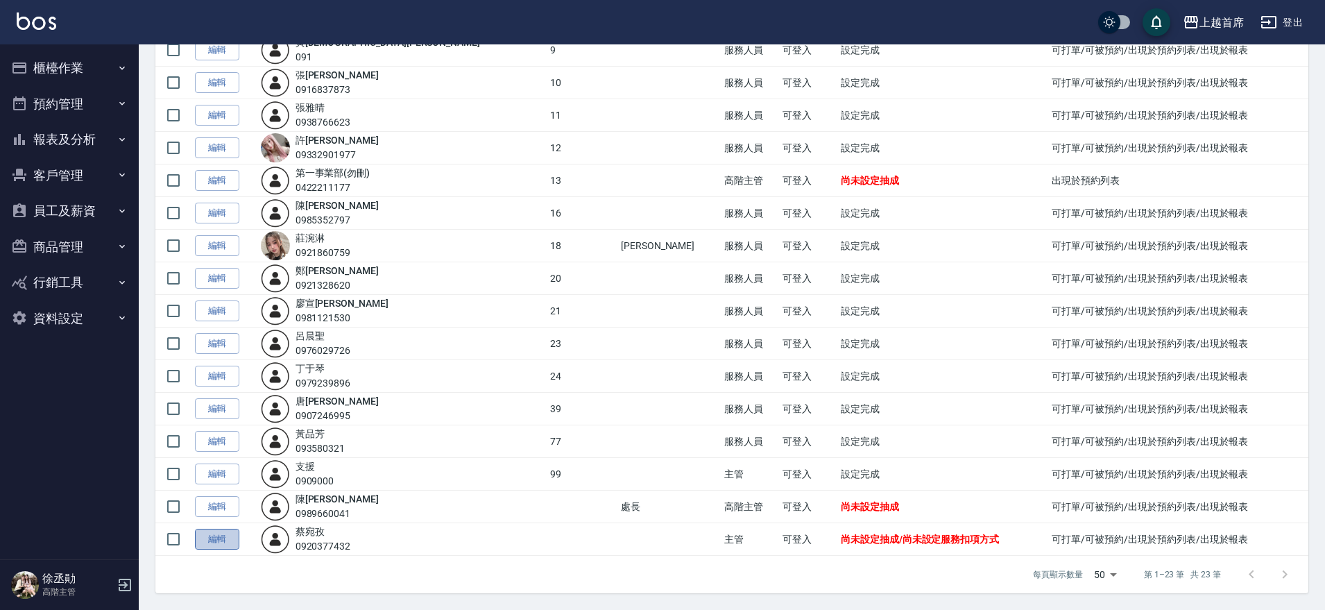
click at [214, 542] on link "編輯" at bounding box center [217, 540] width 44 height 22
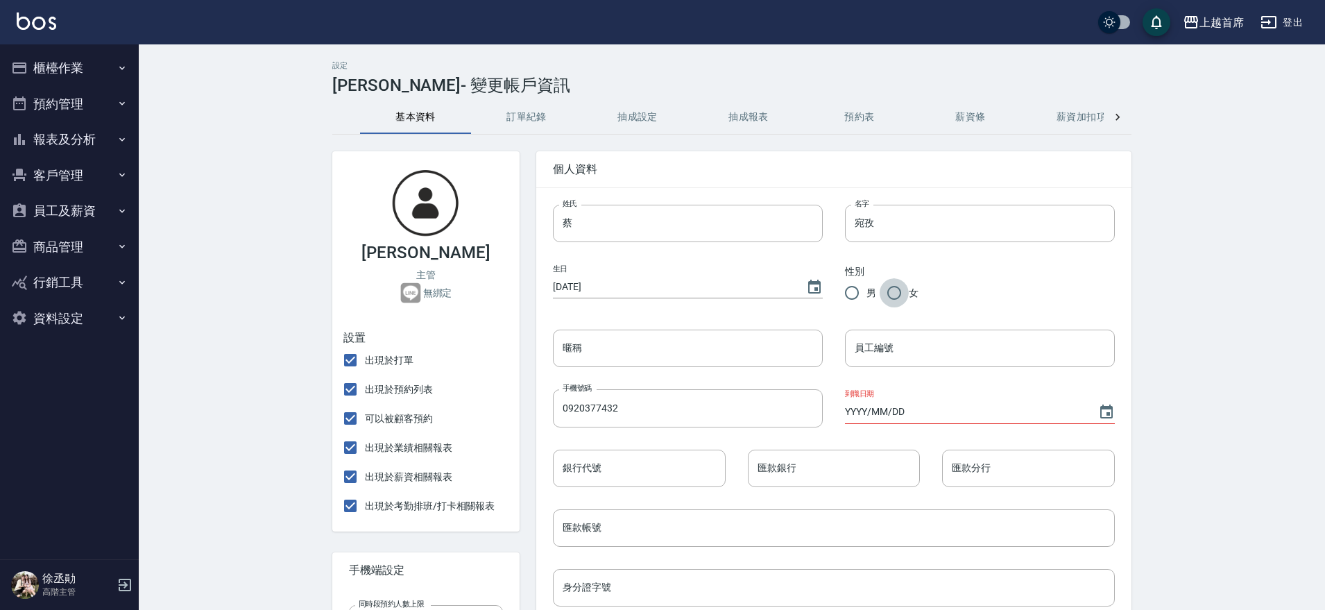
click at [896, 300] on input "女" at bounding box center [894, 292] width 29 height 29
radio input "true"
click at [878, 339] on div "員工編號 員工編號" at bounding box center [980, 348] width 270 height 37
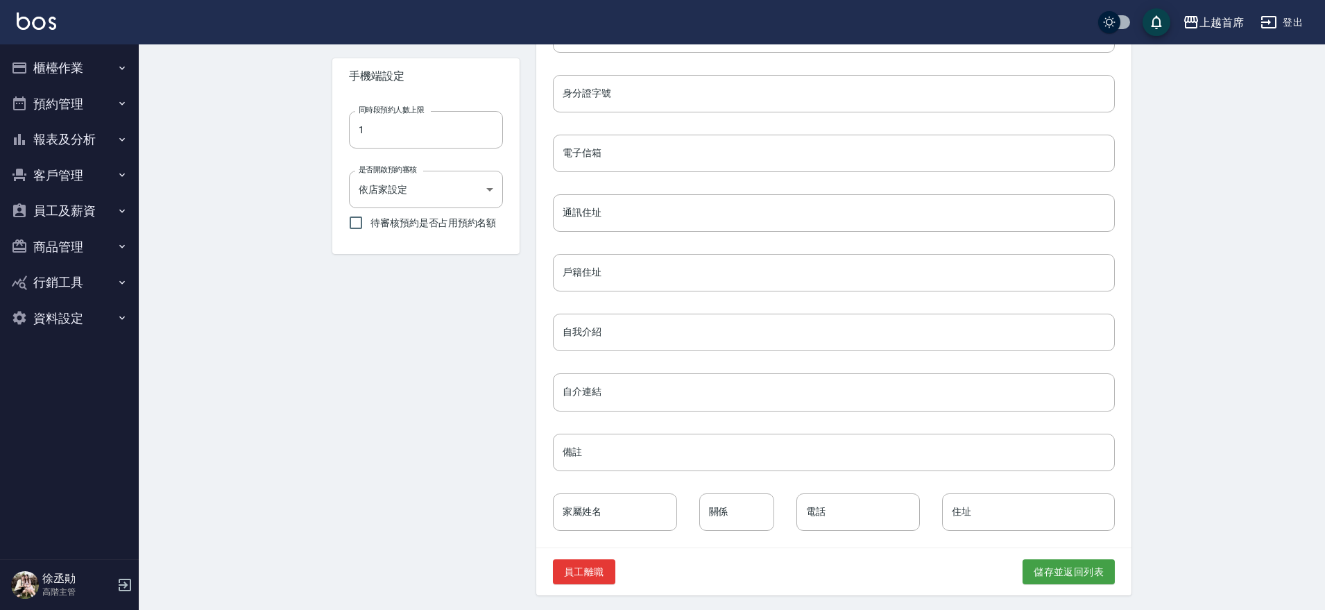
scroll to position [497, 0]
type input "27"
click at [1083, 565] on button "儲存並返回列表" at bounding box center [1069, 570] width 92 height 26
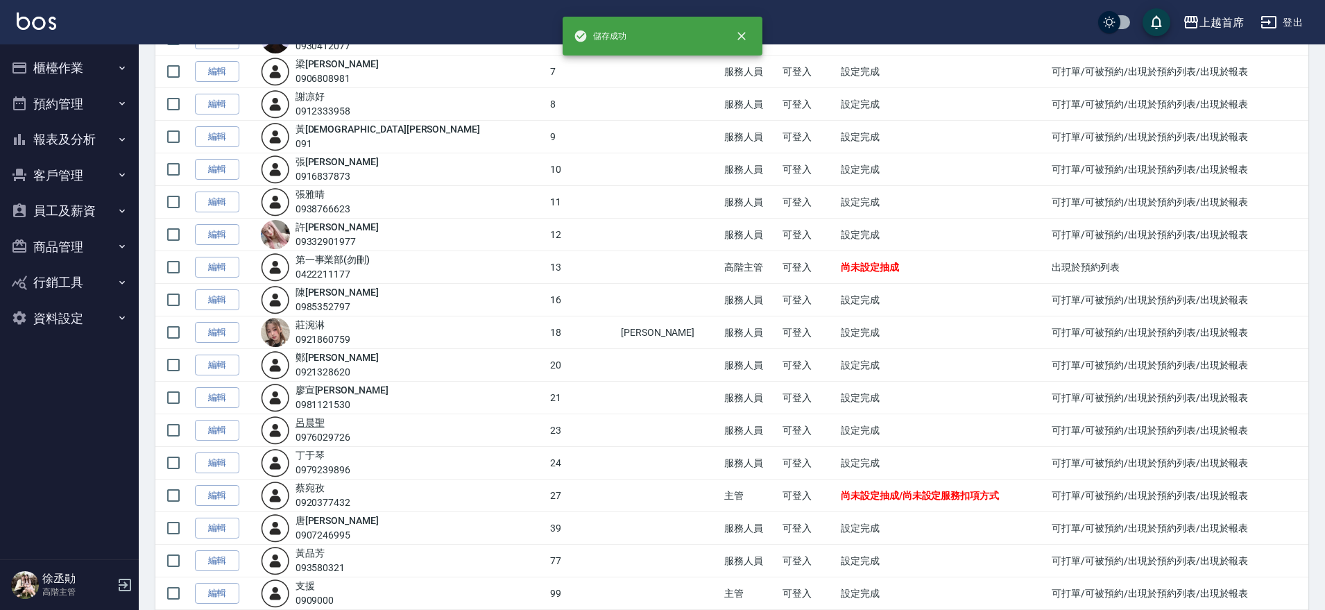
scroll to position [388, 0]
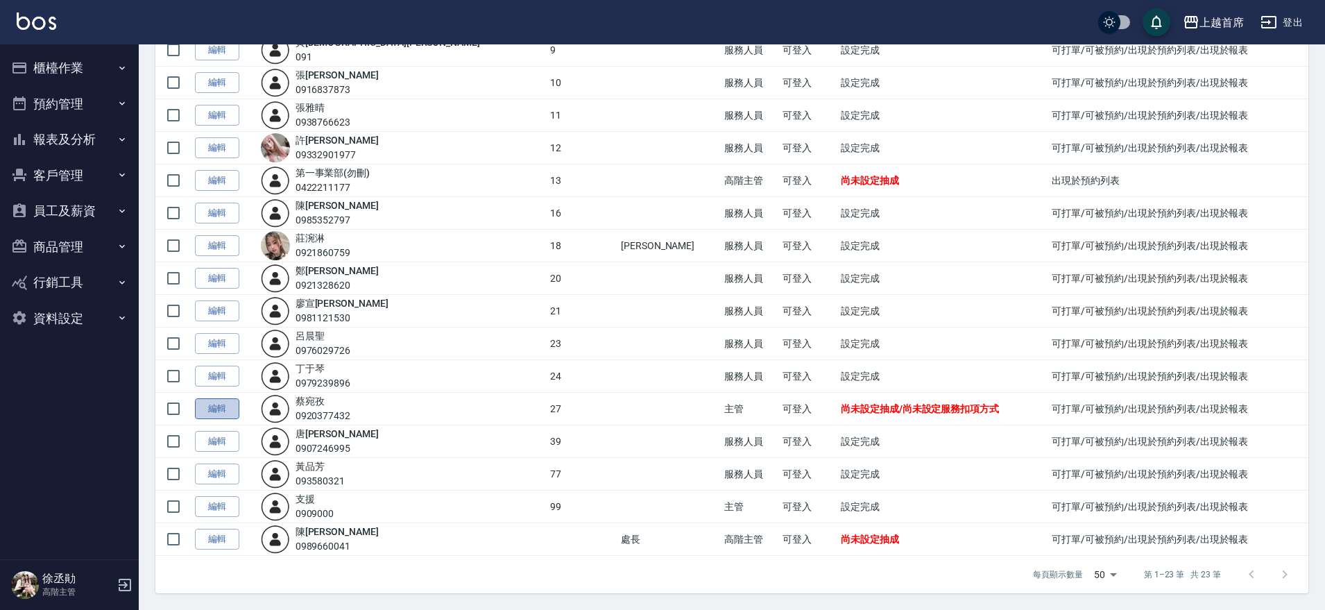
click at [219, 408] on link "編輯" at bounding box center [217, 409] width 44 height 22
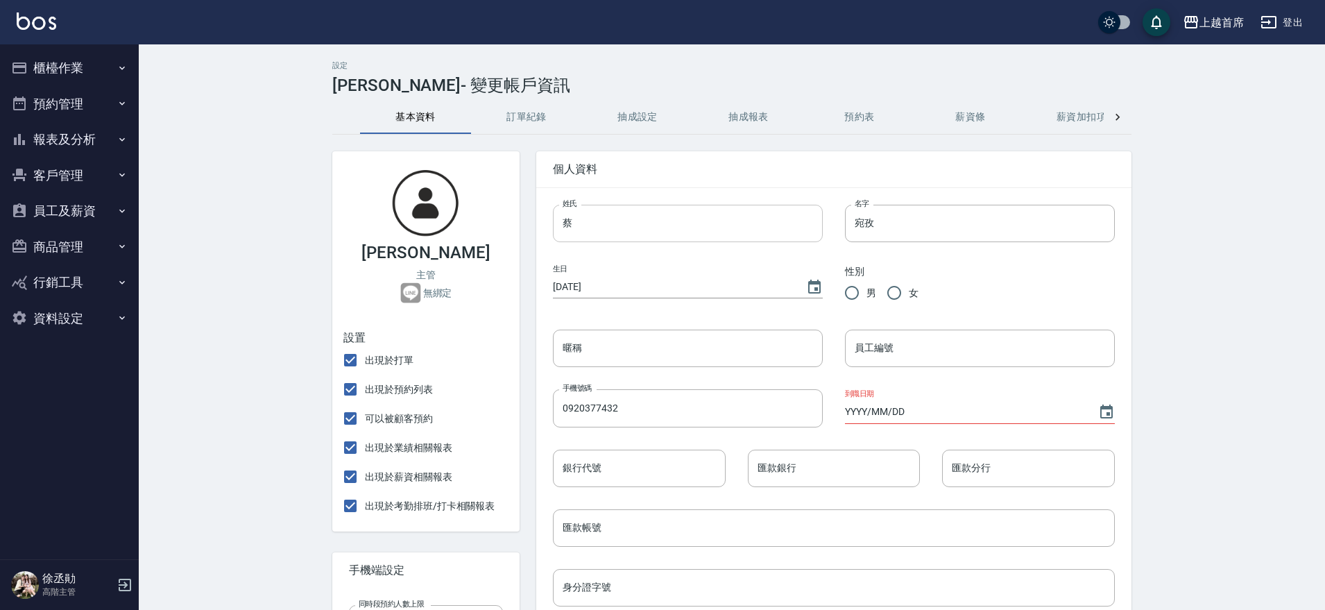
radio input "true"
type input "27"
click at [1050, 119] on button "薪資加扣項" at bounding box center [1081, 117] width 111 height 33
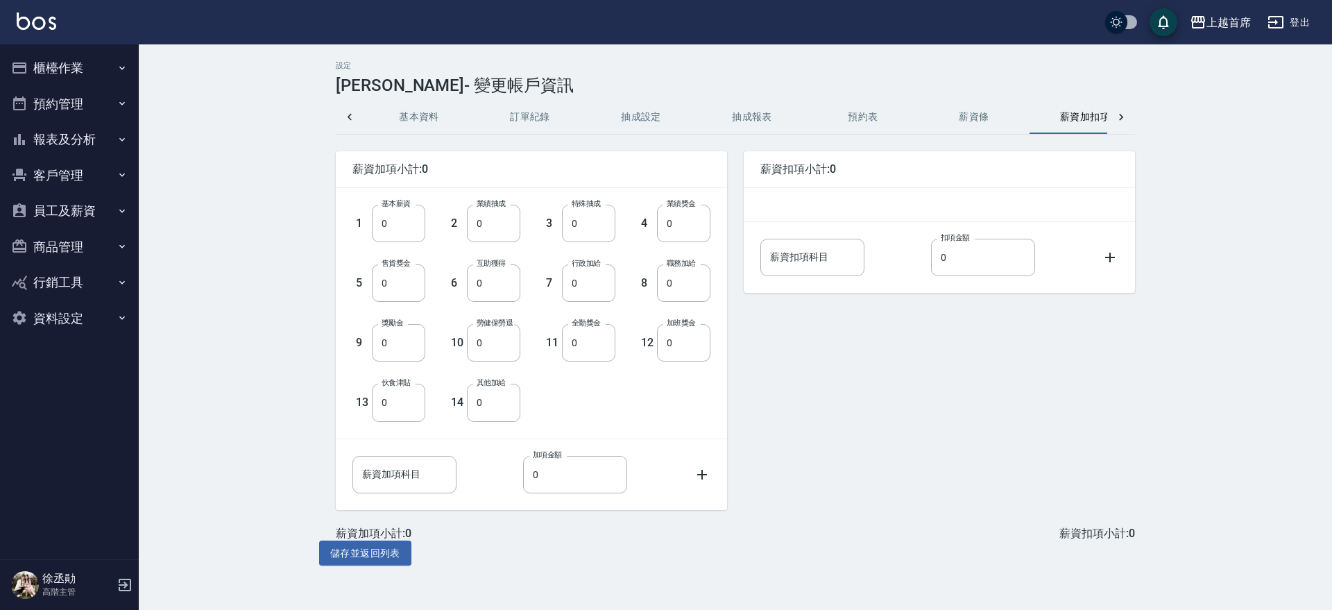
scroll to position [0, 33]
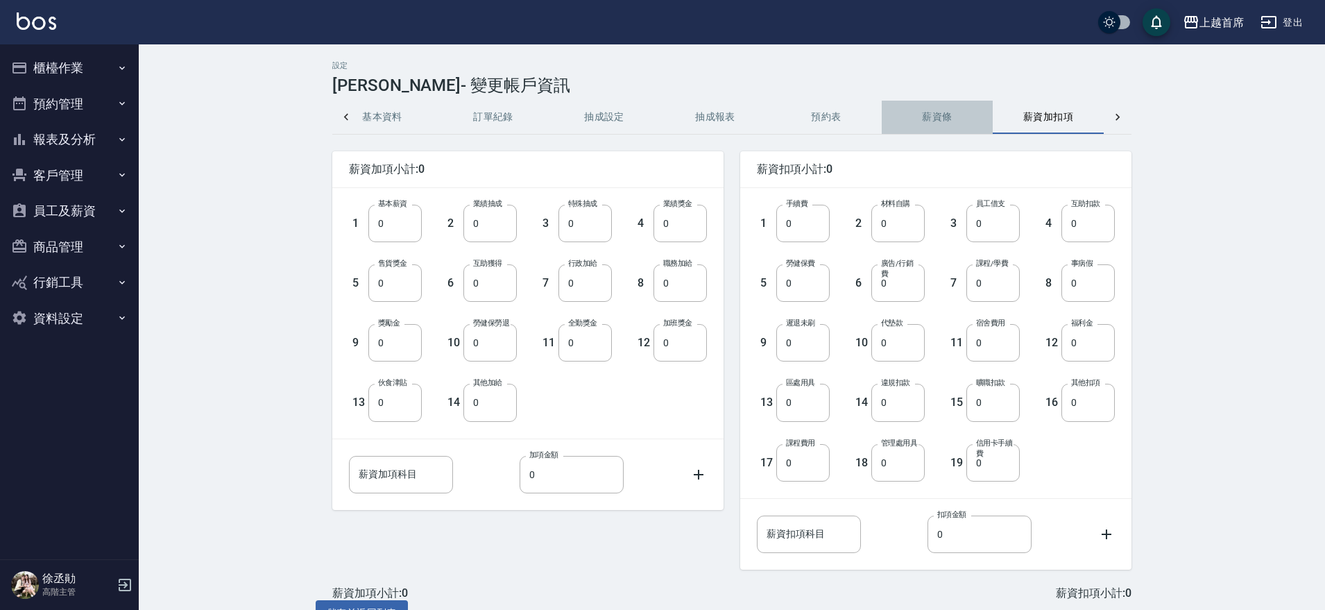
click at [923, 114] on button "薪資條" at bounding box center [937, 117] width 111 height 33
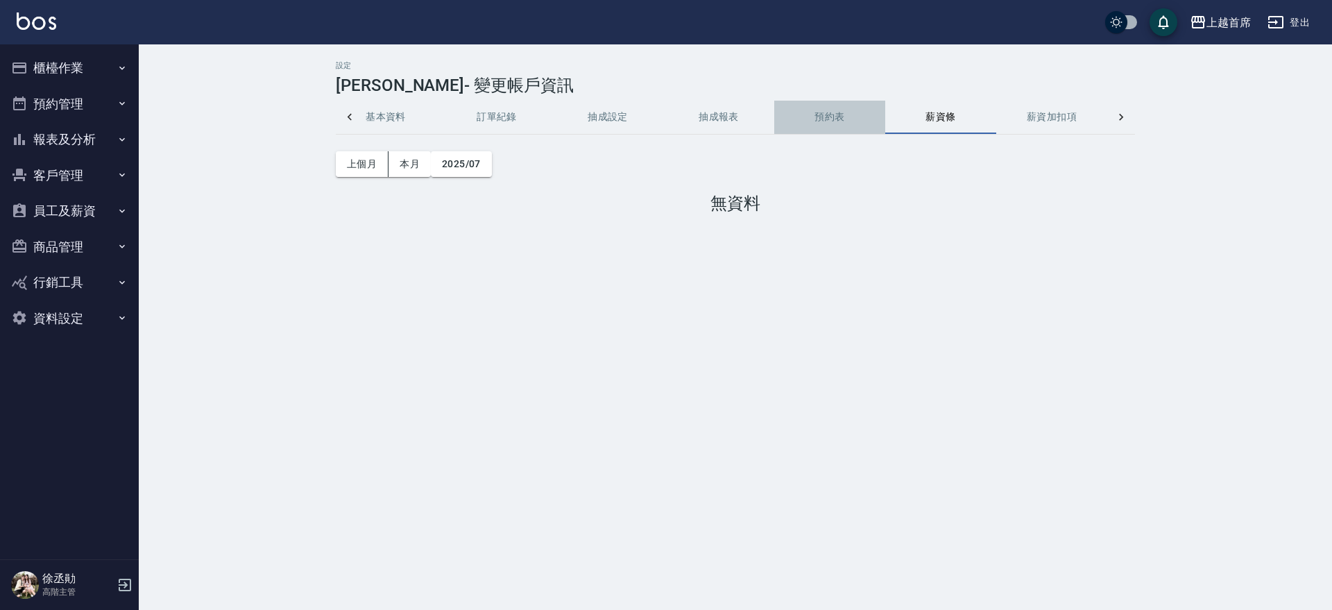
click at [821, 124] on button "預約表" at bounding box center [829, 117] width 111 height 33
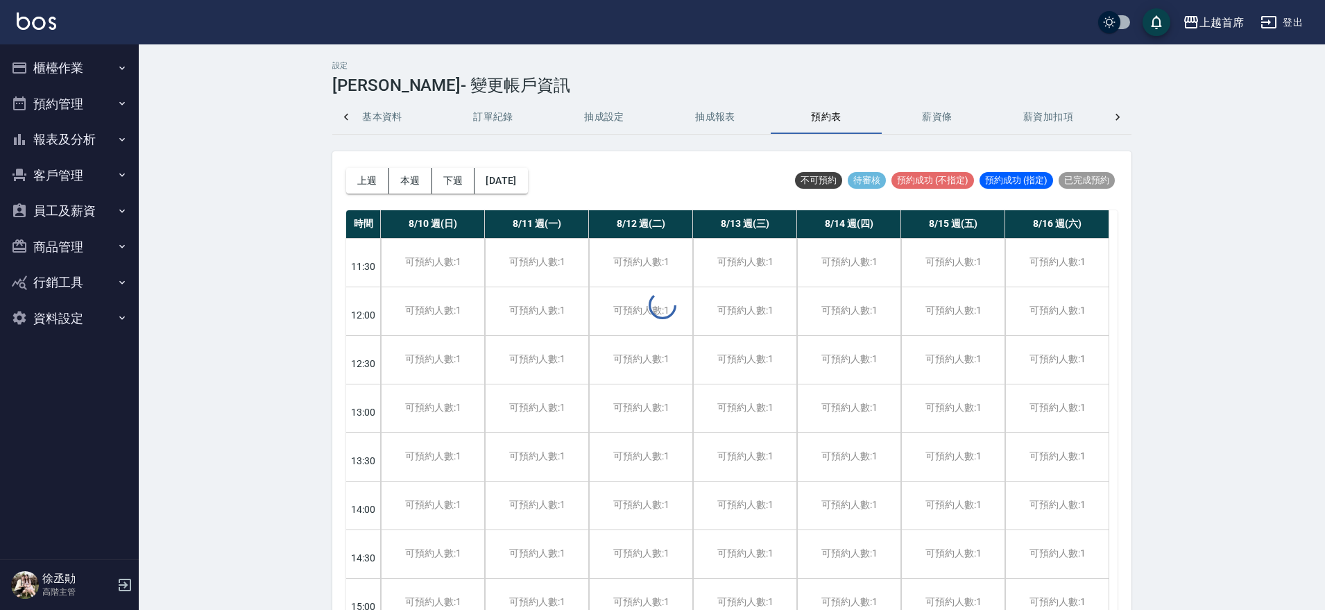
click at [710, 122] on button "抽成報表" at bounding box center [715, 117] width 111 height 33
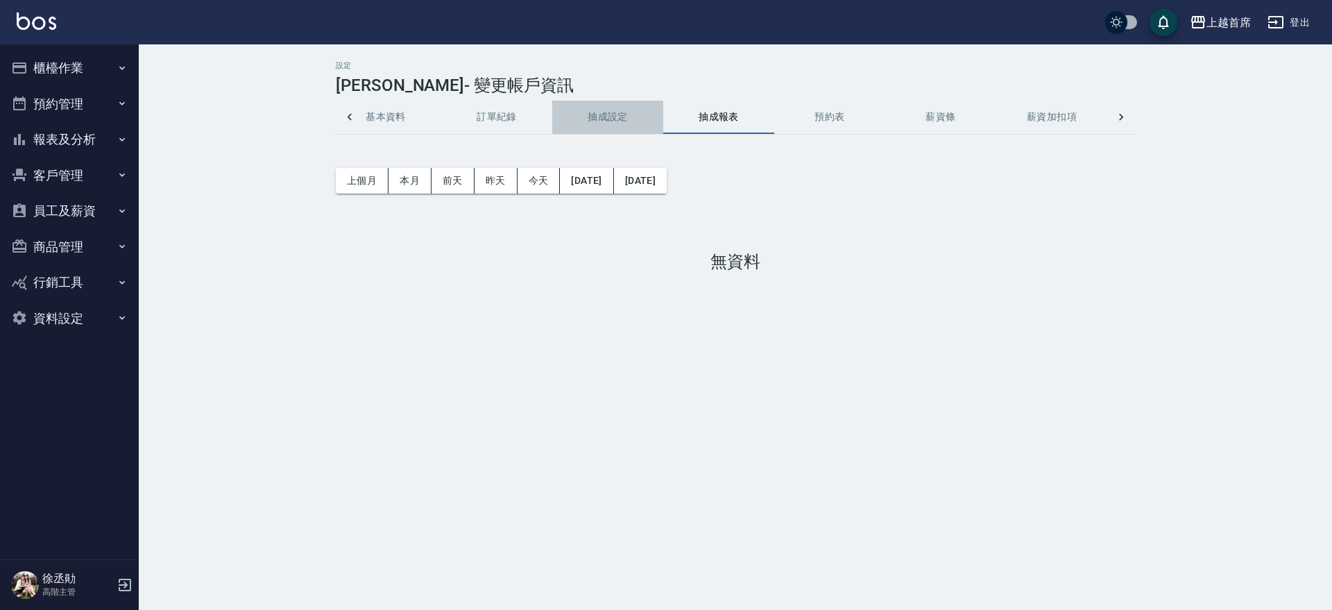
drag, startPoint x: 601, startPoint y: 115, endPoint x: 484, endPoint y: 115, distance: 117.3
click at [599, 115] on button "抽成設定" at bounding box center [607, 117] width 111 height 33
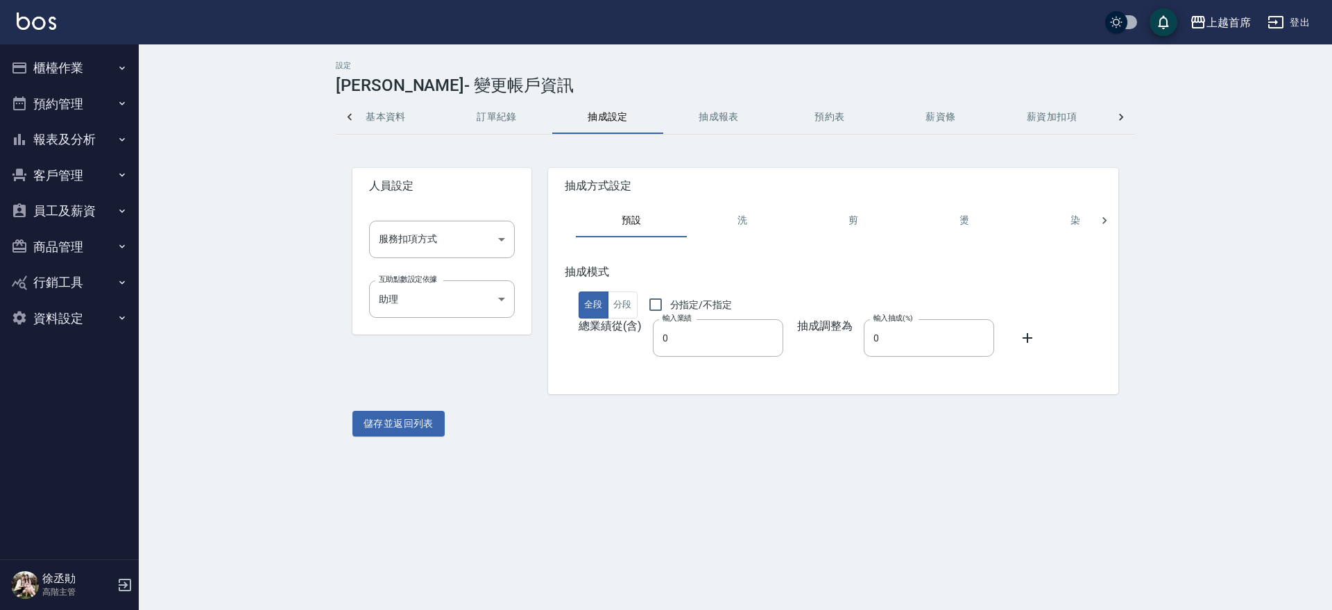
click at [485, 116] on button "訂單紀錄" at bounding box center [496, 117] width 111 height 33
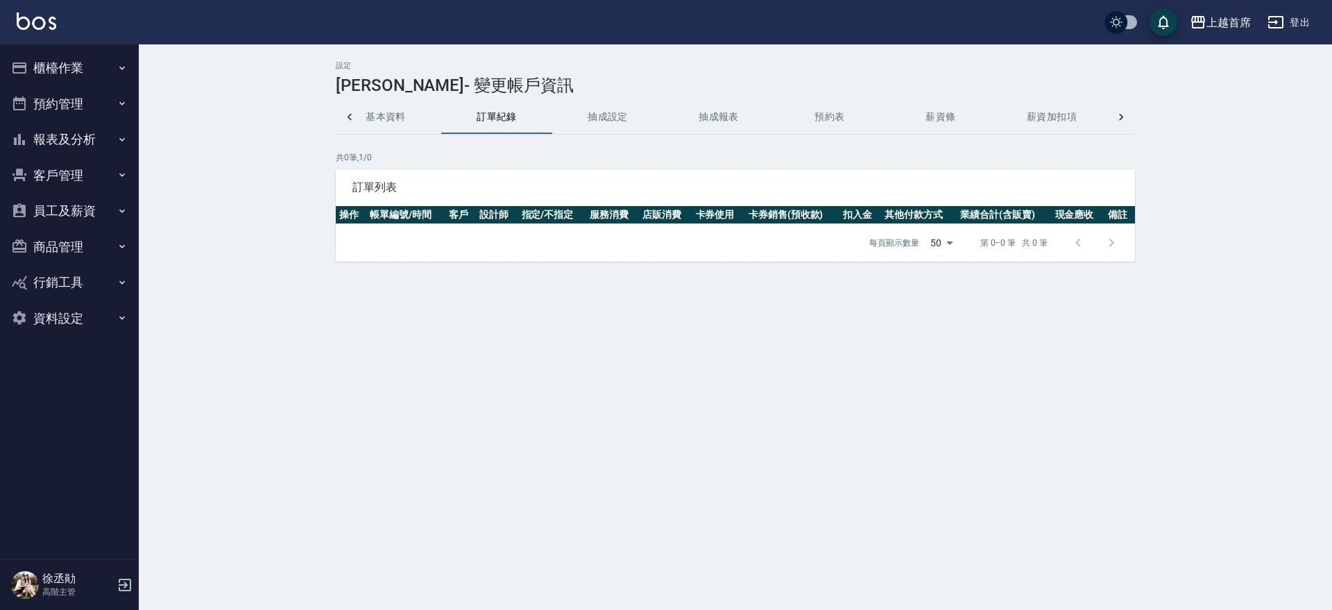
click at [1122, 113] on icon at bounding box center [1121, 117] width 14 height 14
click at [378, 114] on button "抽成設定" at bounding box center [385, 117] width 111 height 33
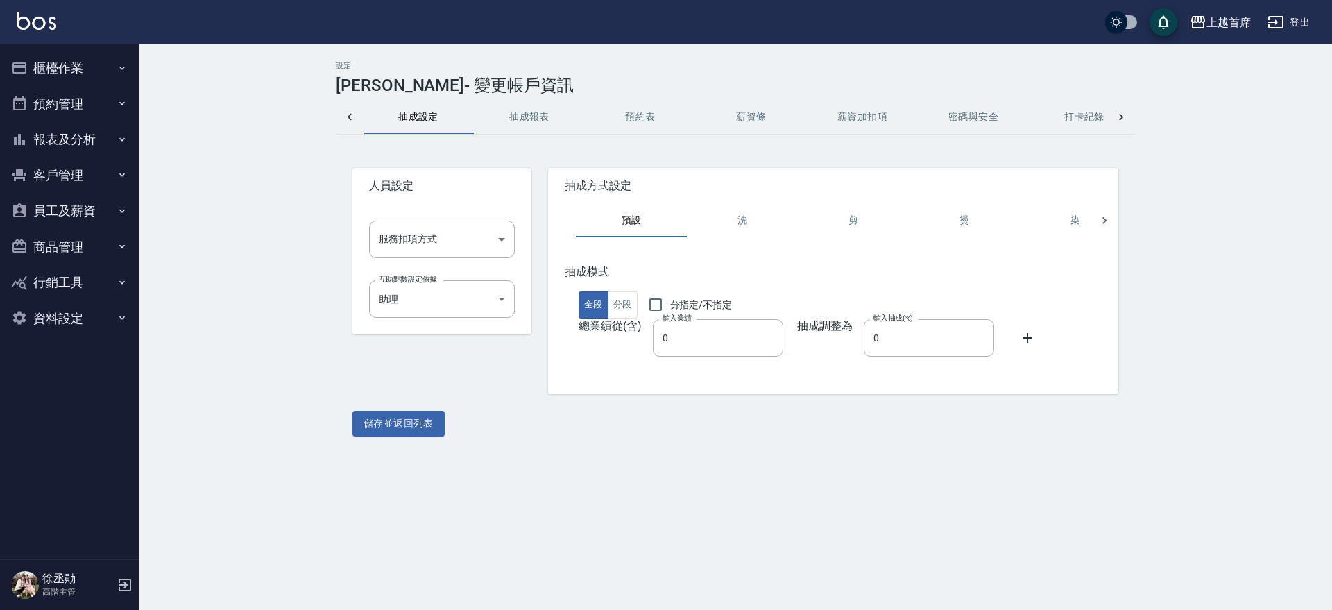
scroll to position [0, 222]
click at [506, 104] on button "抽成報表" at bounding box center [530, 117] width 111 height 33
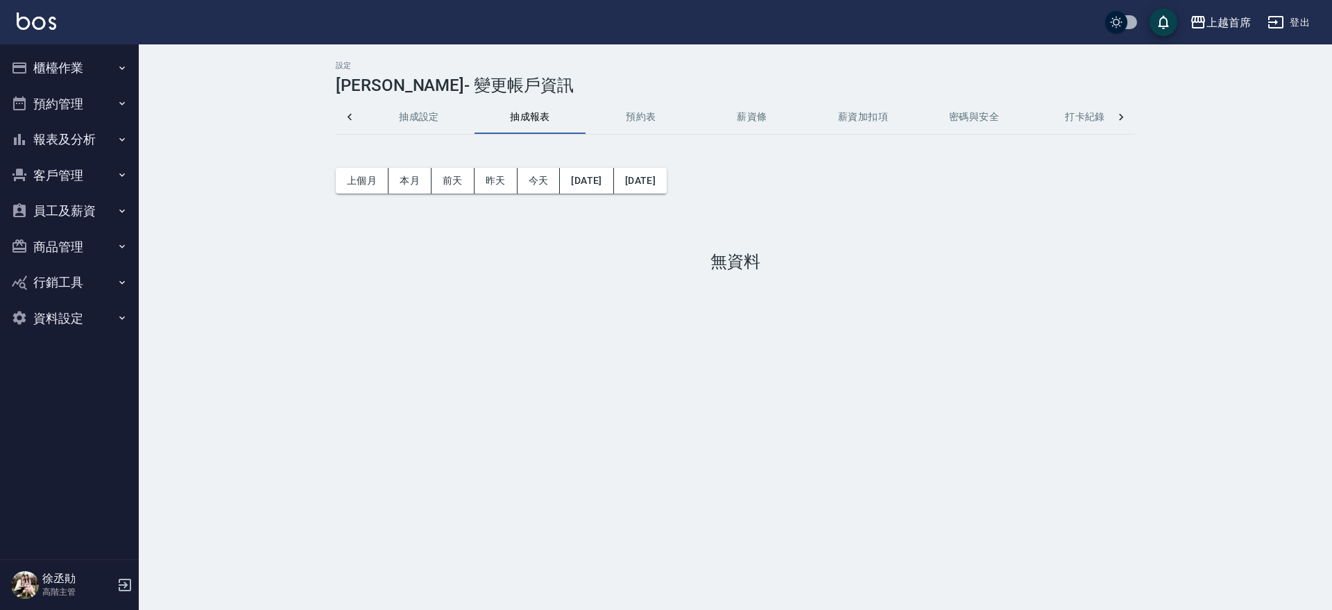
click at [620, 107] on button "預約表" at bounding box center [641, 117] width 111 height 33
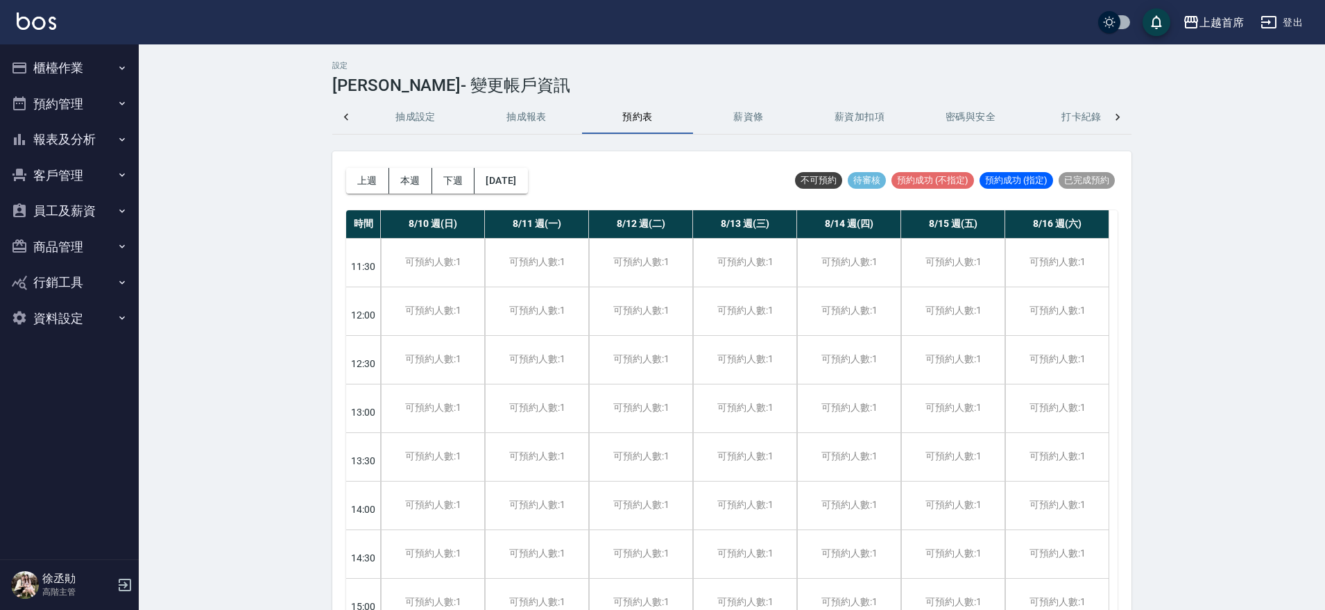
click at [760, 109] on button "薪資條" at bounding box center [748, 117] width 111 height 33
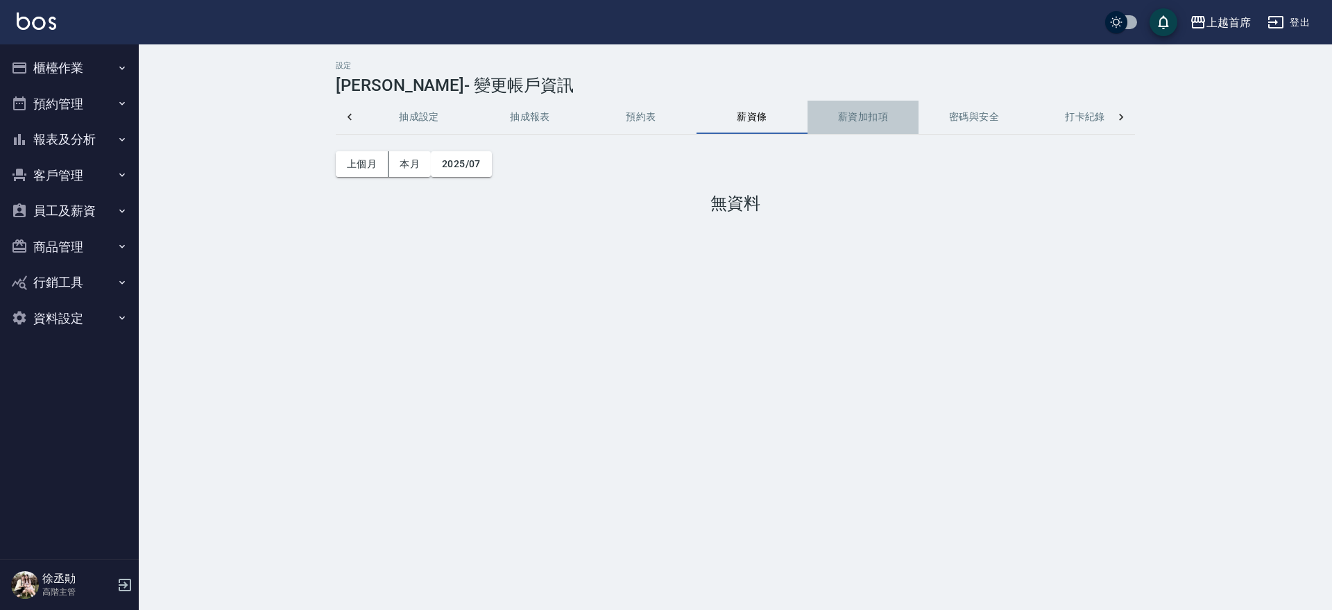
click at [862, 114] on button "薪資加扣項" at bounding box center [863, 117] width 111 height 33
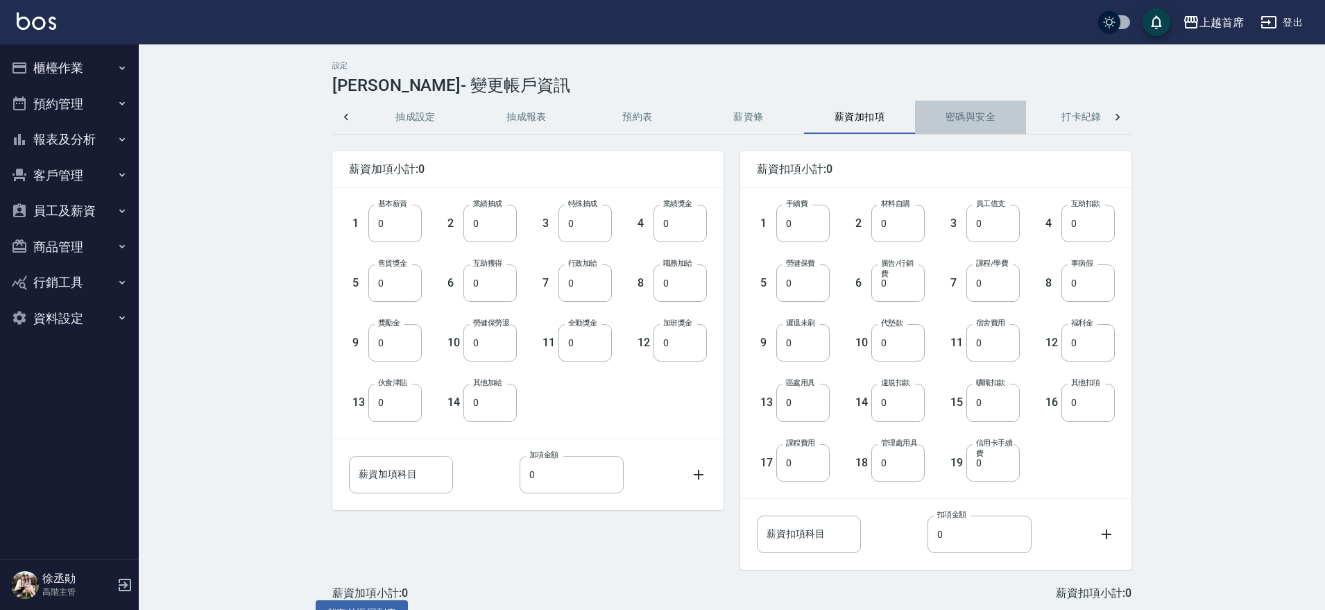
drag, startPoint x: 1006, startPoint y: 115, endPoint x: 1025, endPoint y: 115, distance: 19.4
click at [1007, 116] on button "密碼與安全" at bounding box center [970, 117] width 111 height 33
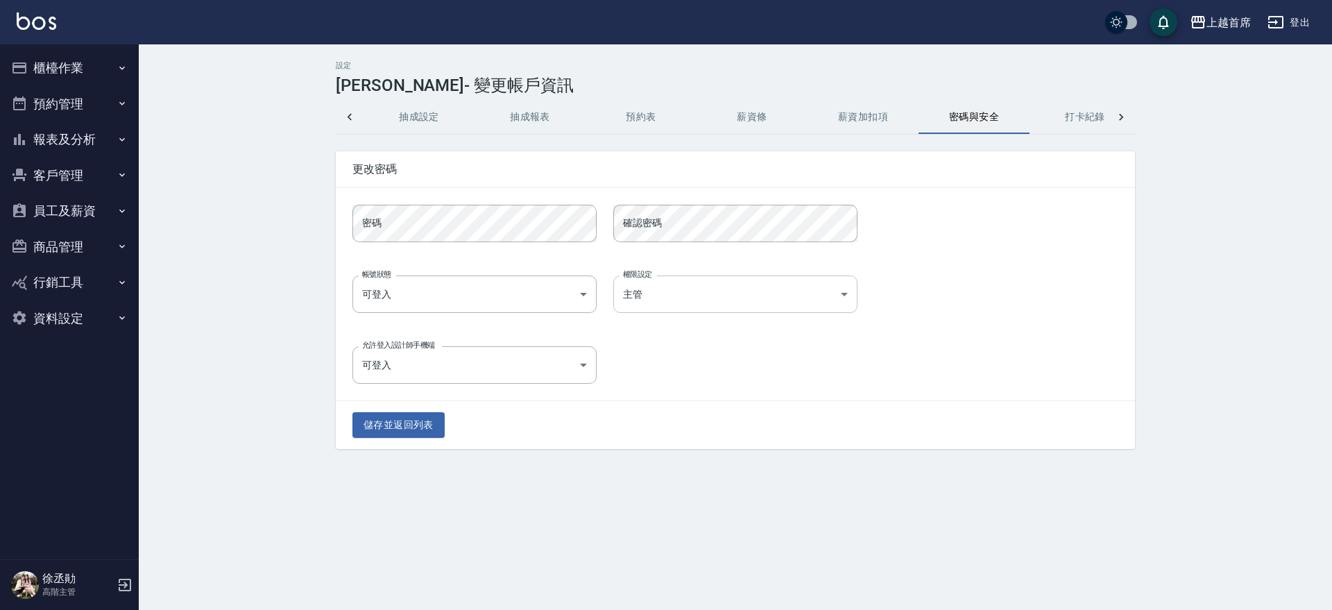
click at [722, 300] on body "上越首席 登出 櫃檯作業 打帳單 帳單列表 掛單列表 座位開單 營業儀表板 現金收支登錄 高階收支登錄 材料自購登錄 每日結帳 排班表 現場電腦打卡 掃碼打卡…" at bounding box center [666, 305] width 1332 height 610
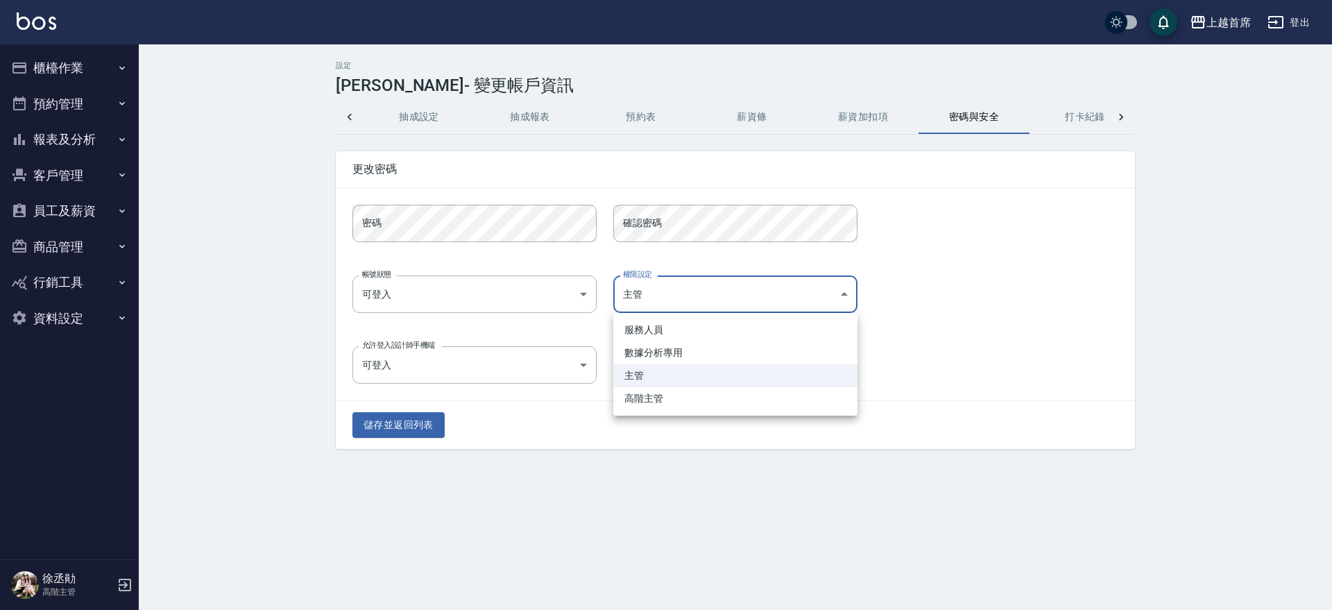
click at [668, 333] on li "服務人員" at bounding box center [735, 329] width 244 height 23
type input "904c6895-d765-4d66-a674-2ddc6d8239f1"
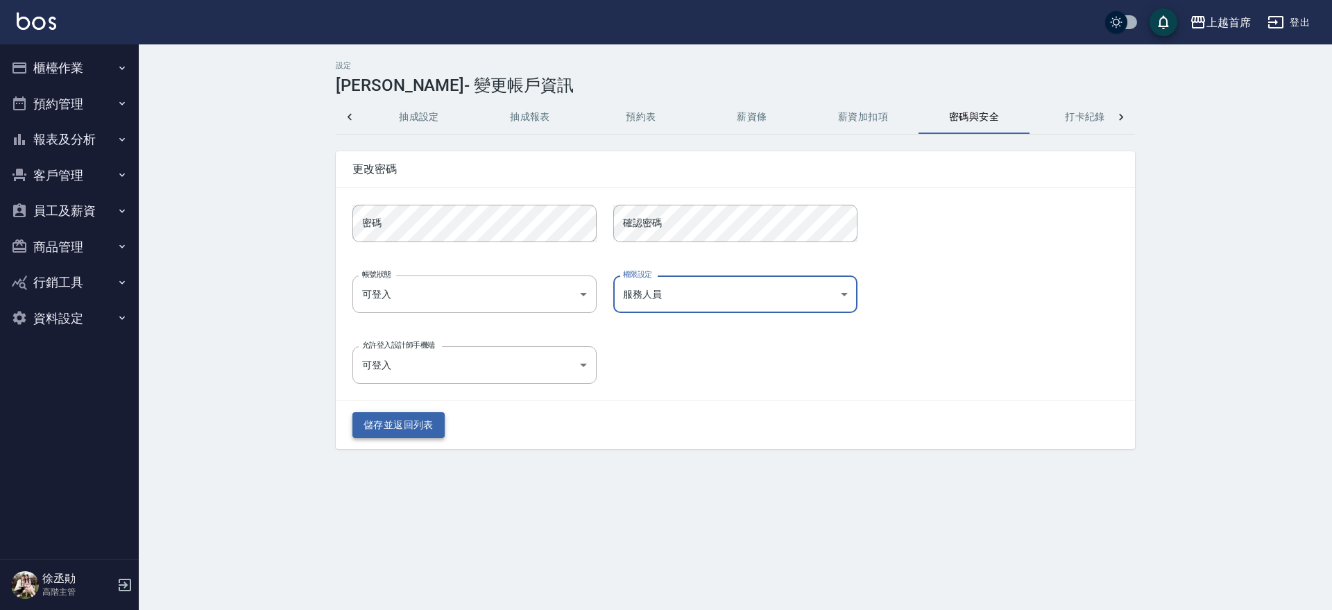
click at [367, 429] on button "儲存並返回列表" at bounding box center [398, 425] width 92 height 26
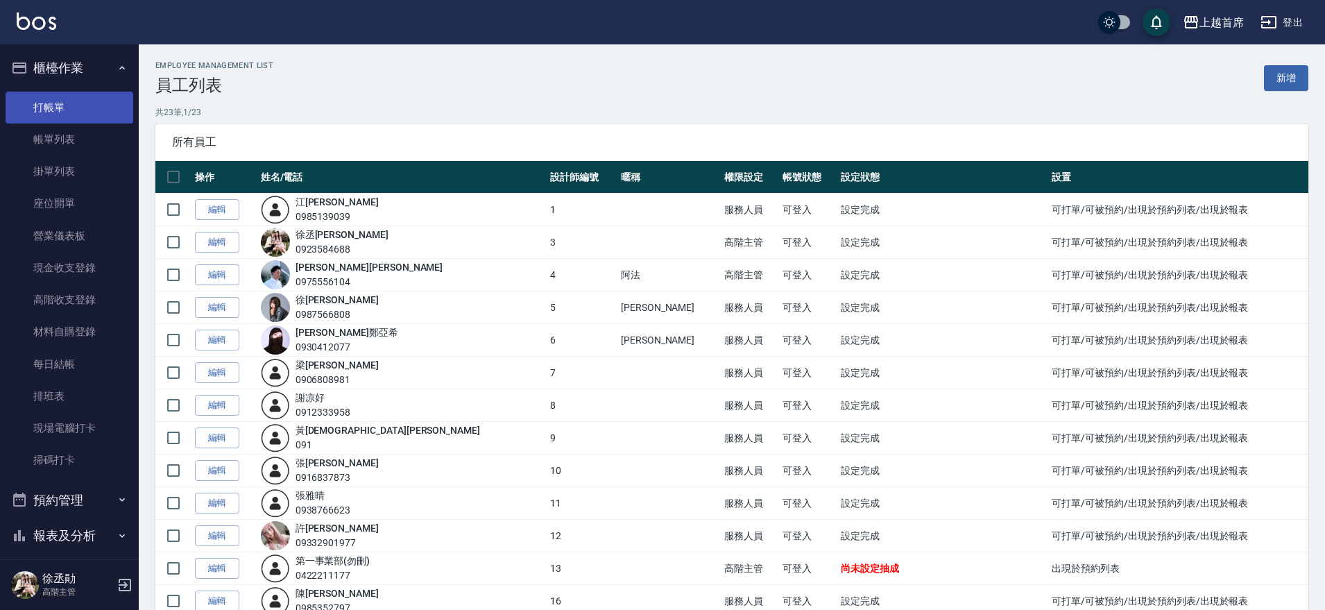
click at [78, 96] on link "打帳單" at bounding box center [70, 108] width 128 height 32
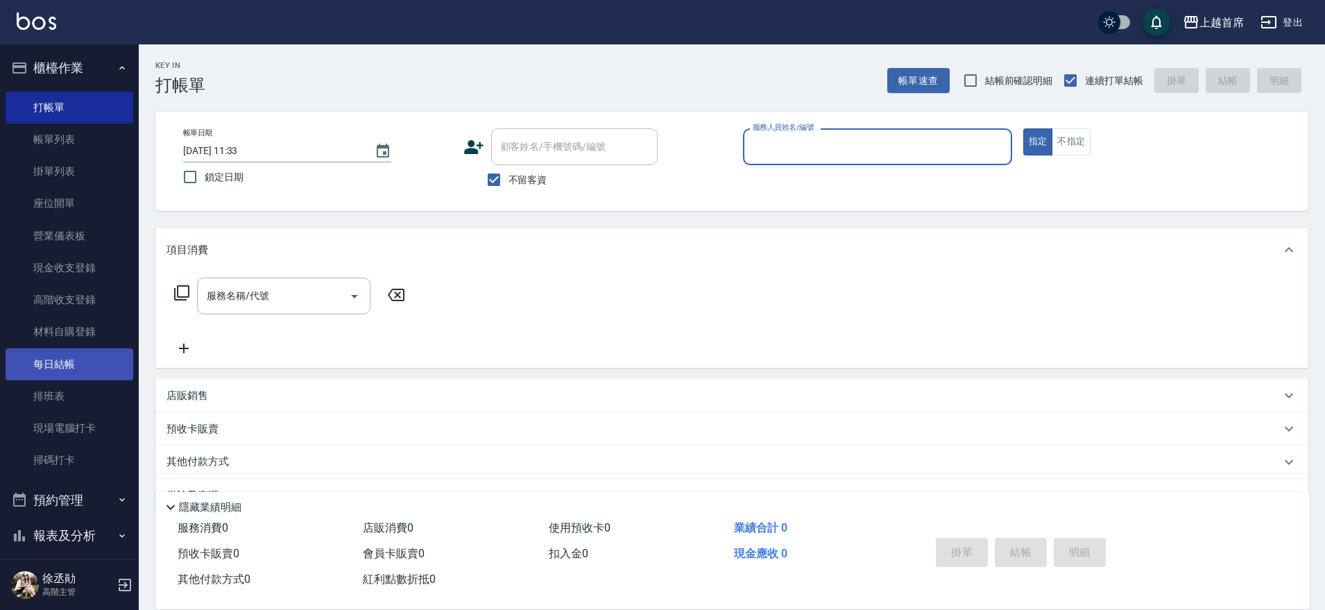
scroll to position [87, 0]
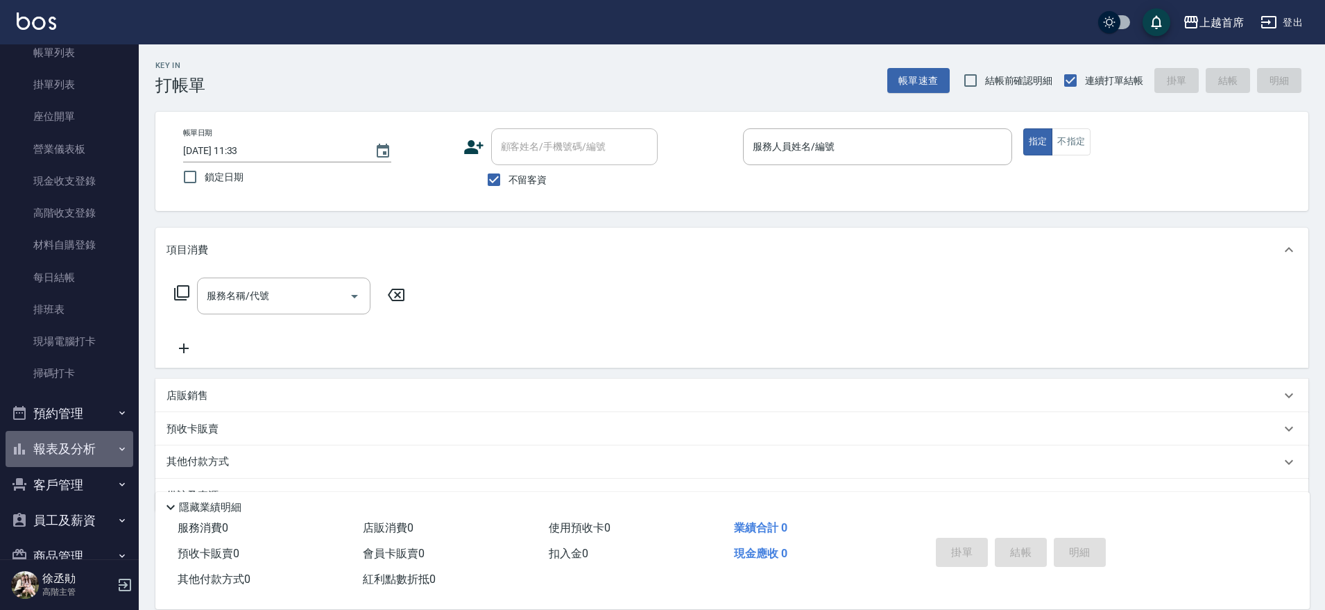
click at [107, 439] on button "報表及分析" at bounding box center [70, 449] width 128 height 36
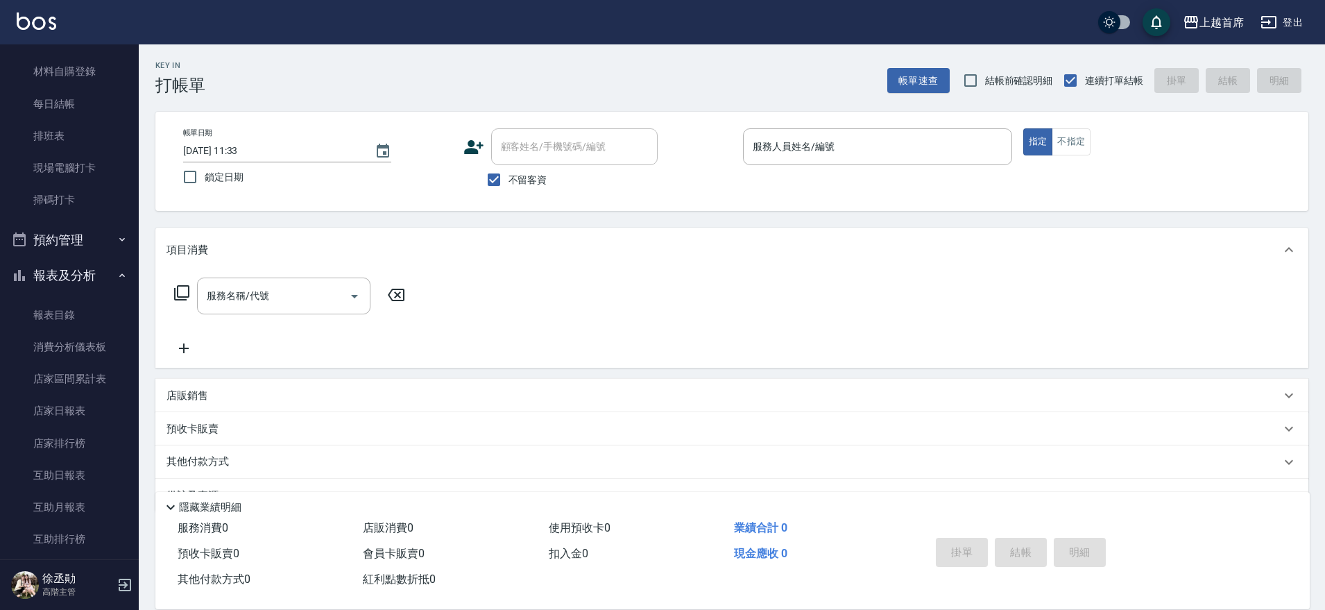
scroll to position [347, 0]
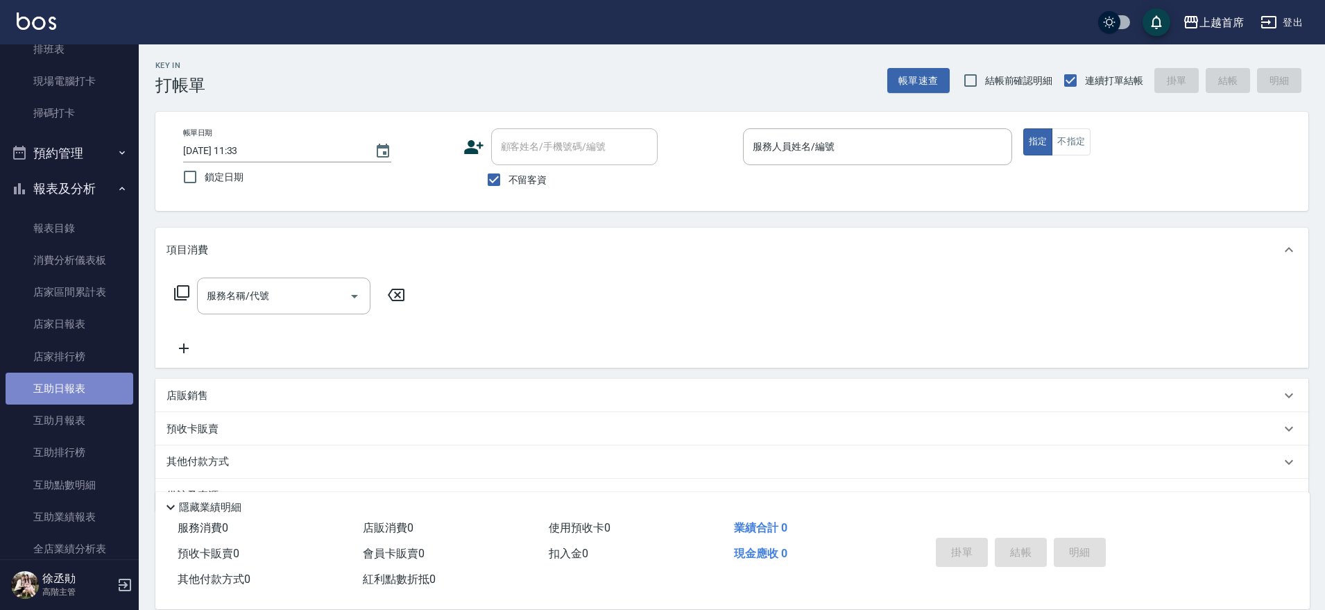
click at [72, 395] on link "互助日報表" at bounding box center [70, 389] width 128 height 32
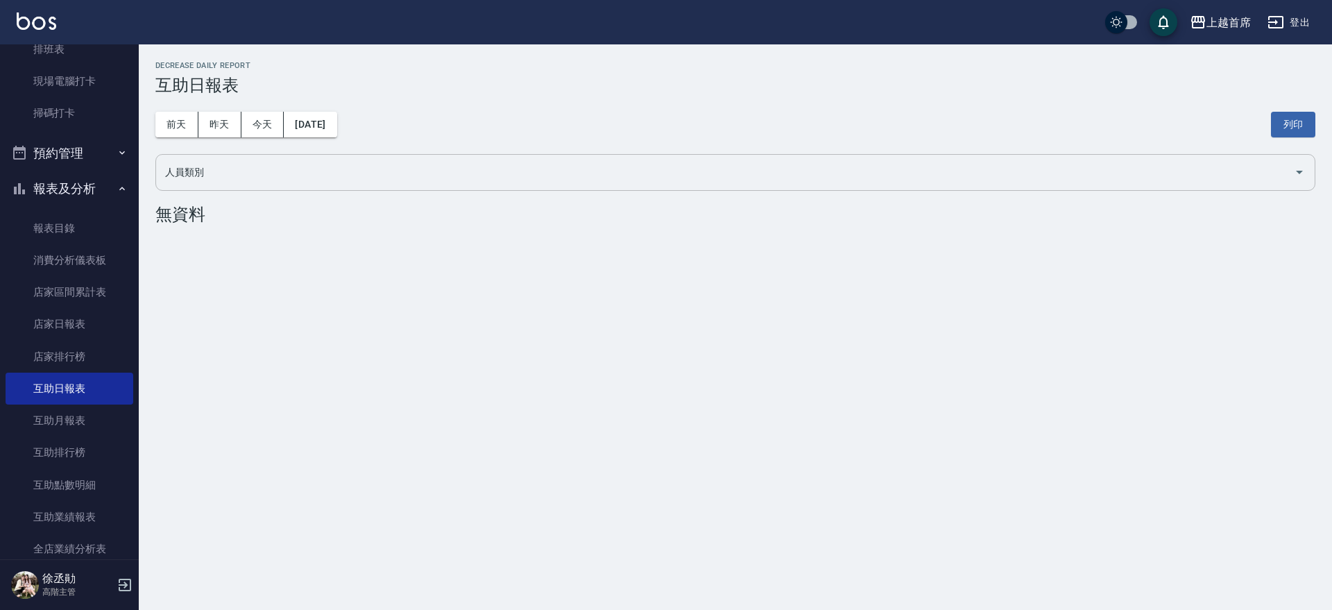
click at [1285, 180] on input "人員類別" at bounding box center [725, 172] width 1127 height 24
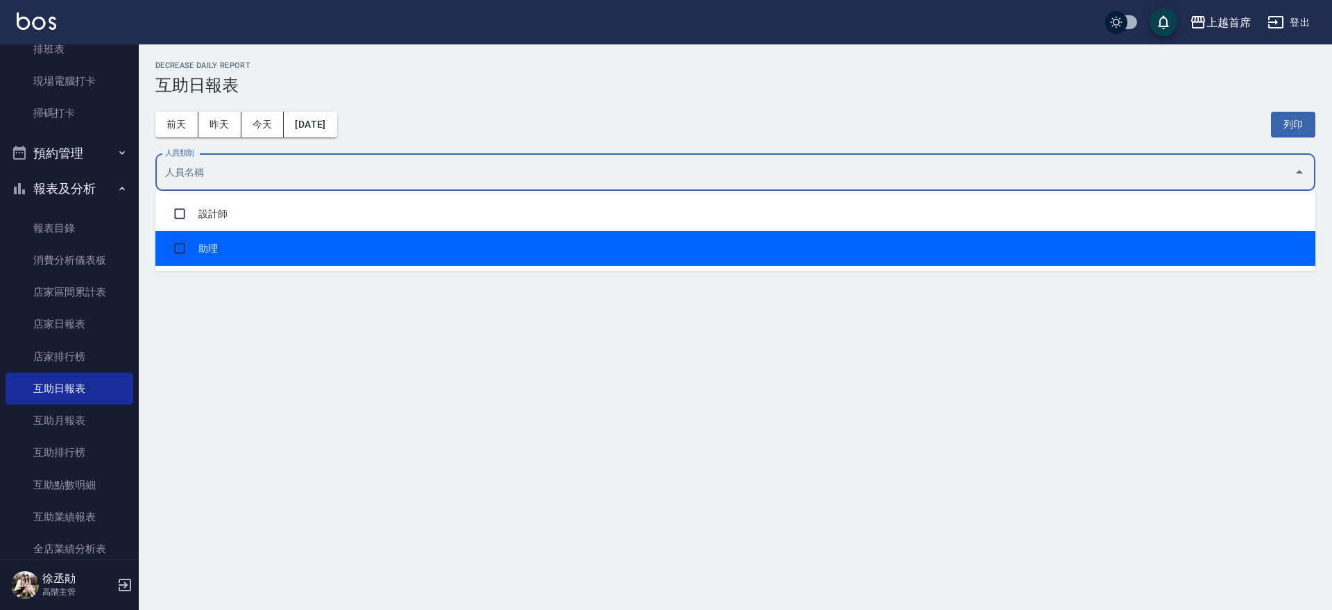
click at [167, 253] on input "checkbox" at bounding box center [180, 248] width 26 height 26
checkbox input "true"
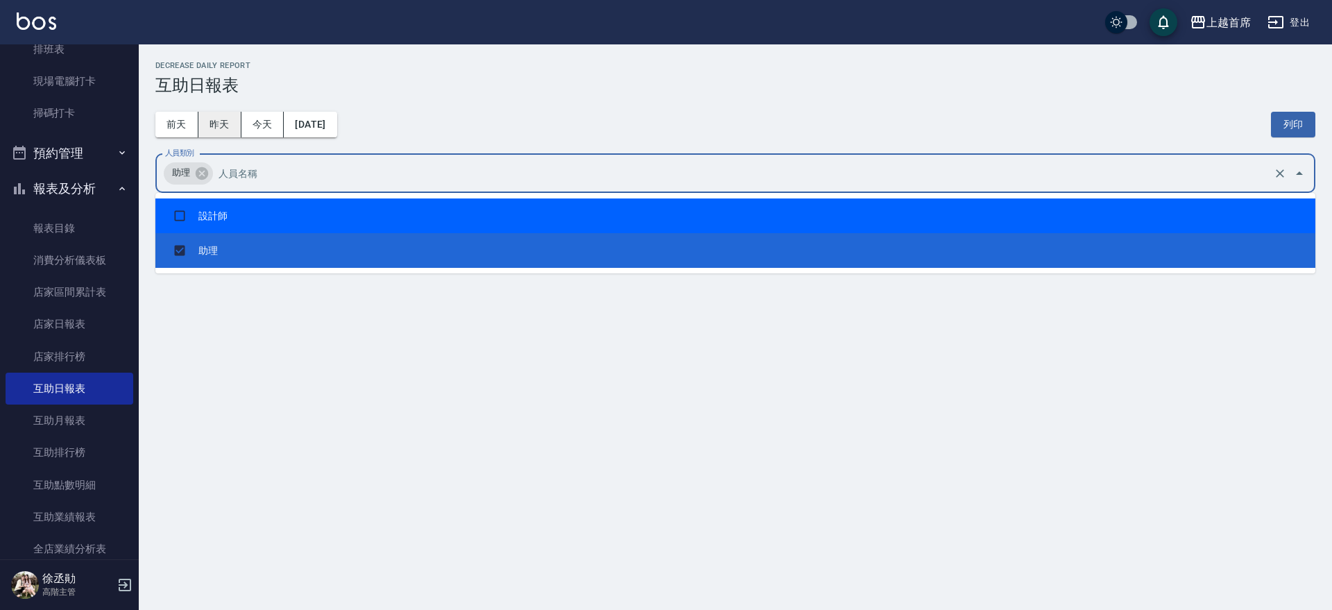
click at [219, 126] on button "昨天" at bounding box center [219, 125] width 43 height 26
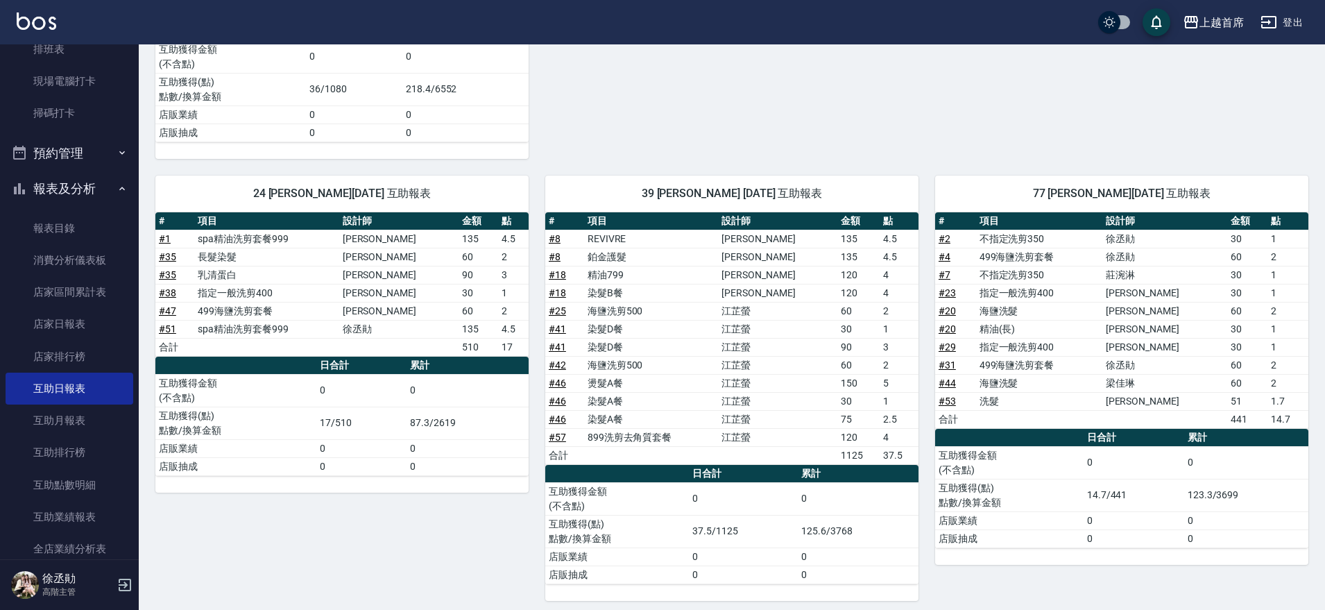
scroll to position [499, 0]
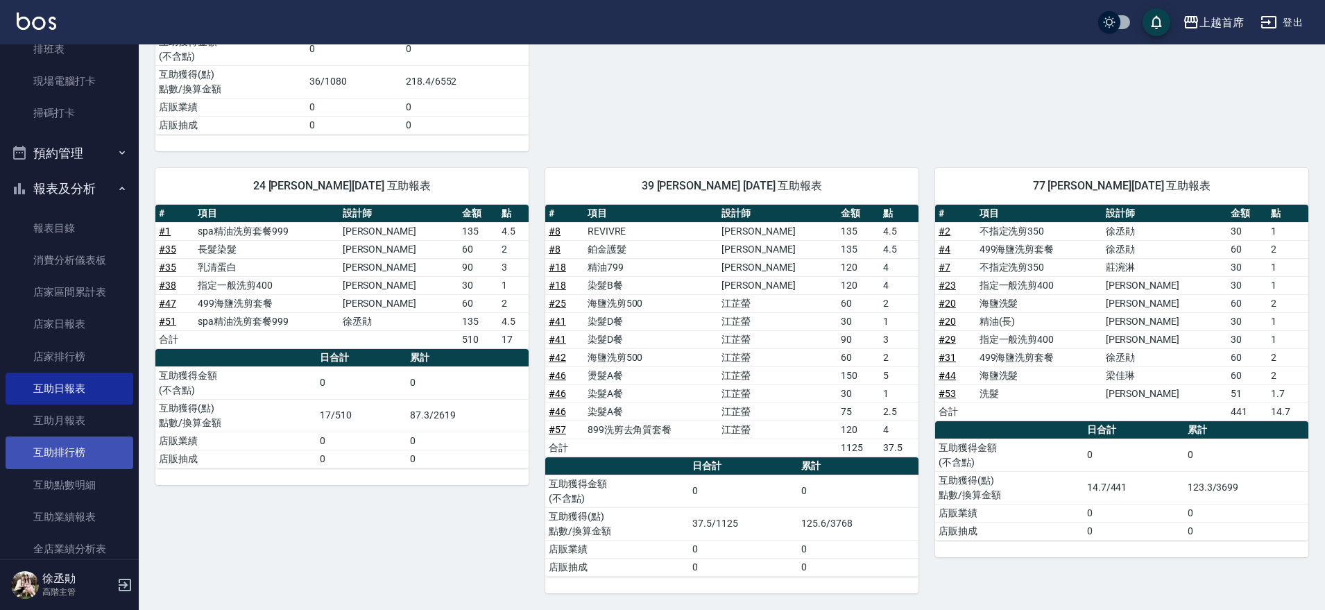
click at [85, 445] on link "互助排行榜" at bounding box center [70, 452] width 128 height 32
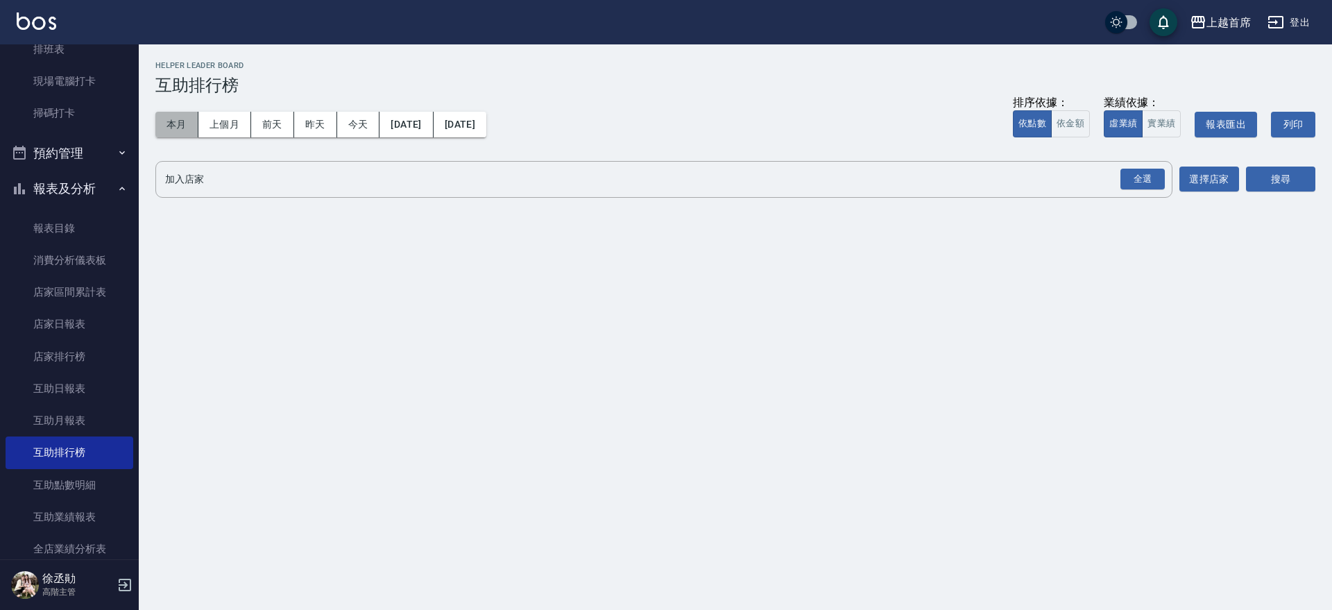
click at [166, 130] on button "本月" at bounding box center [176, 125] width 43 height 26
click at [296, 176] on input "加入店家" at bounding box center [654, 179] width 984 height 24
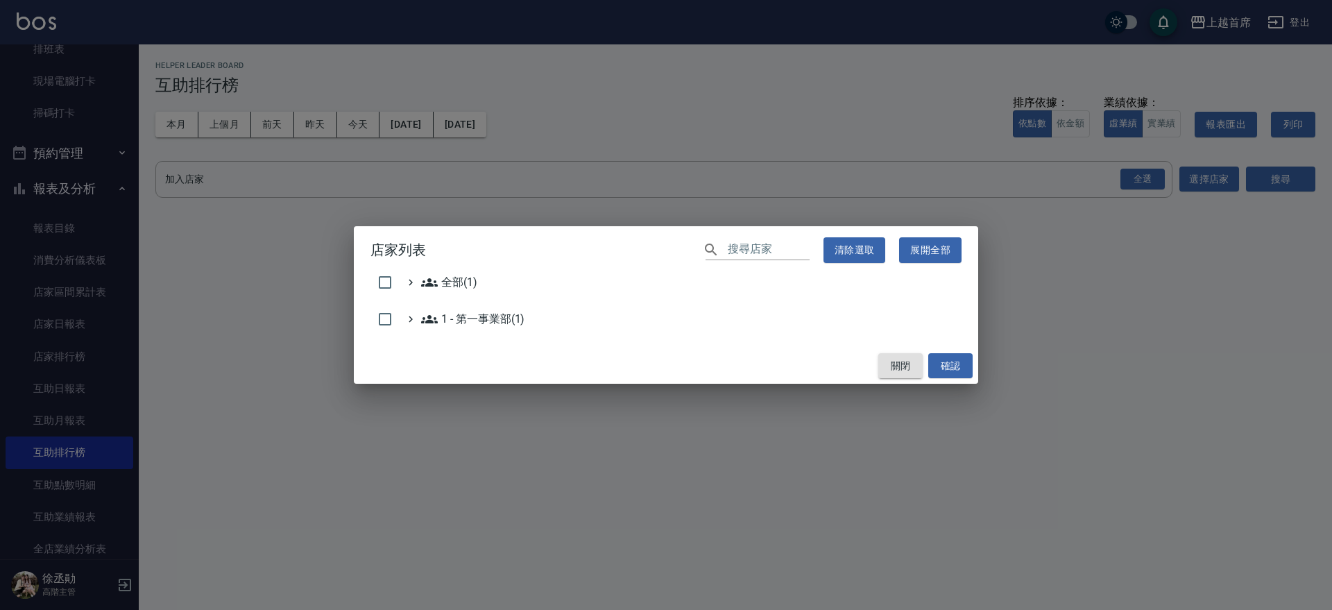
click at [897, 357] on button "關閉" at bounding box center [900, 366] width 44 height 26
